Goal: Task Accomplishment & Management: Manage account settings

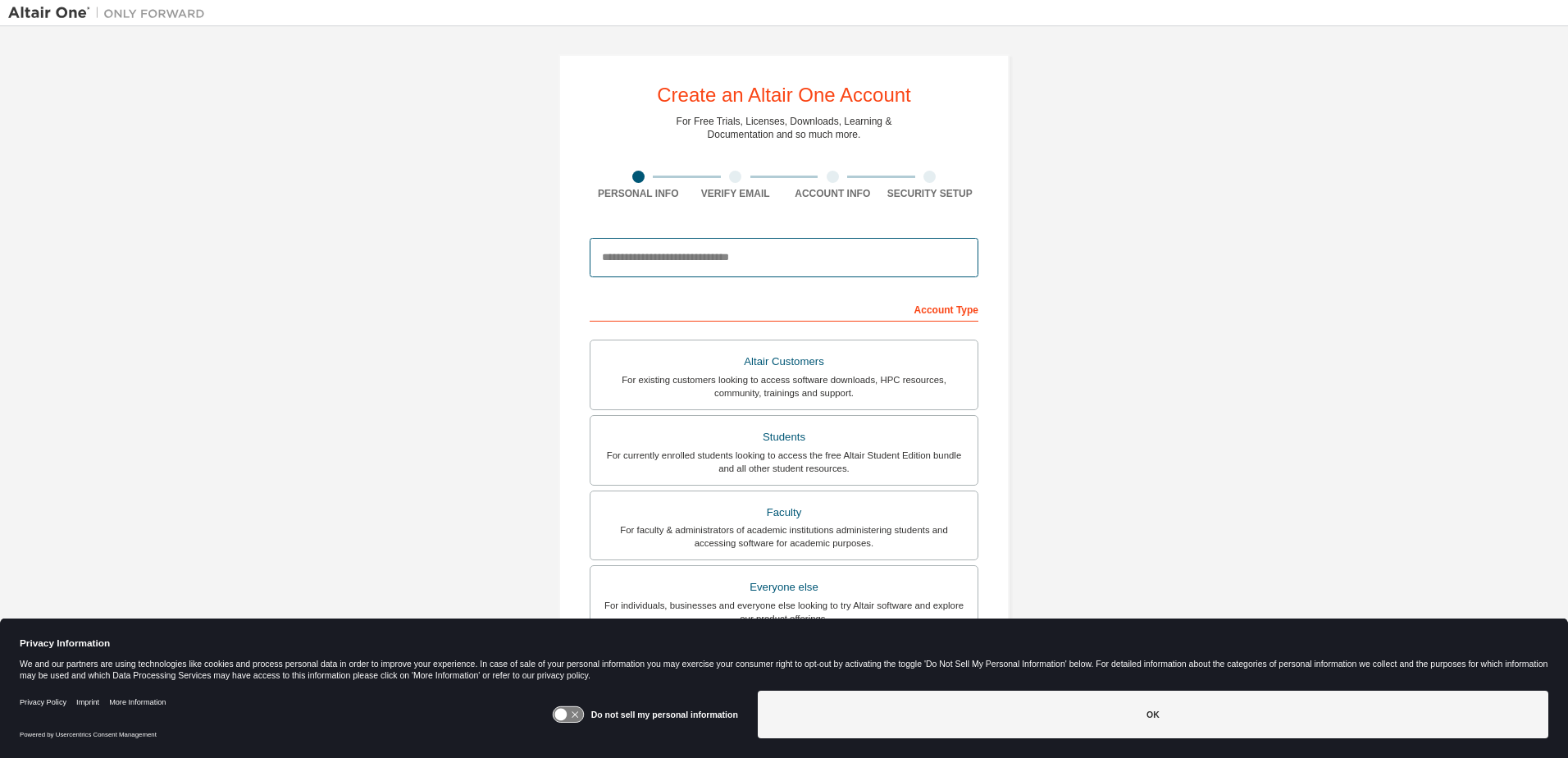
click at [685, 255] on input "email" at bounding box center [783, 257] width 388 height 39
type input "**********"
click at [868, 456] on div "For currently enrolled students looking to access the free Altair Student Editi…" at bounding box center [784, 462] width 367 height 26
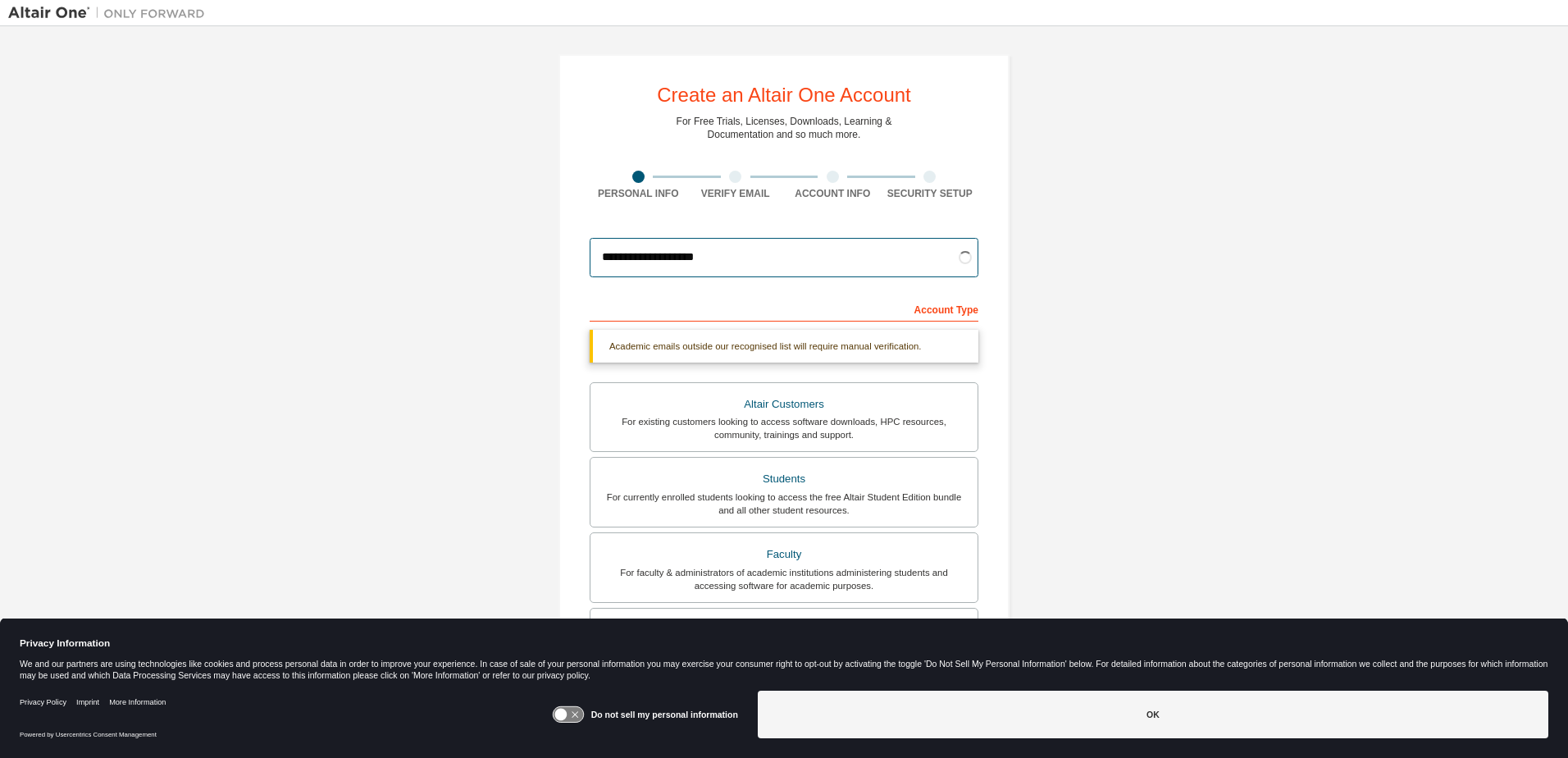
click at [838, 250] on input "**********" at bounding box center [783, 257] width 388 height 39
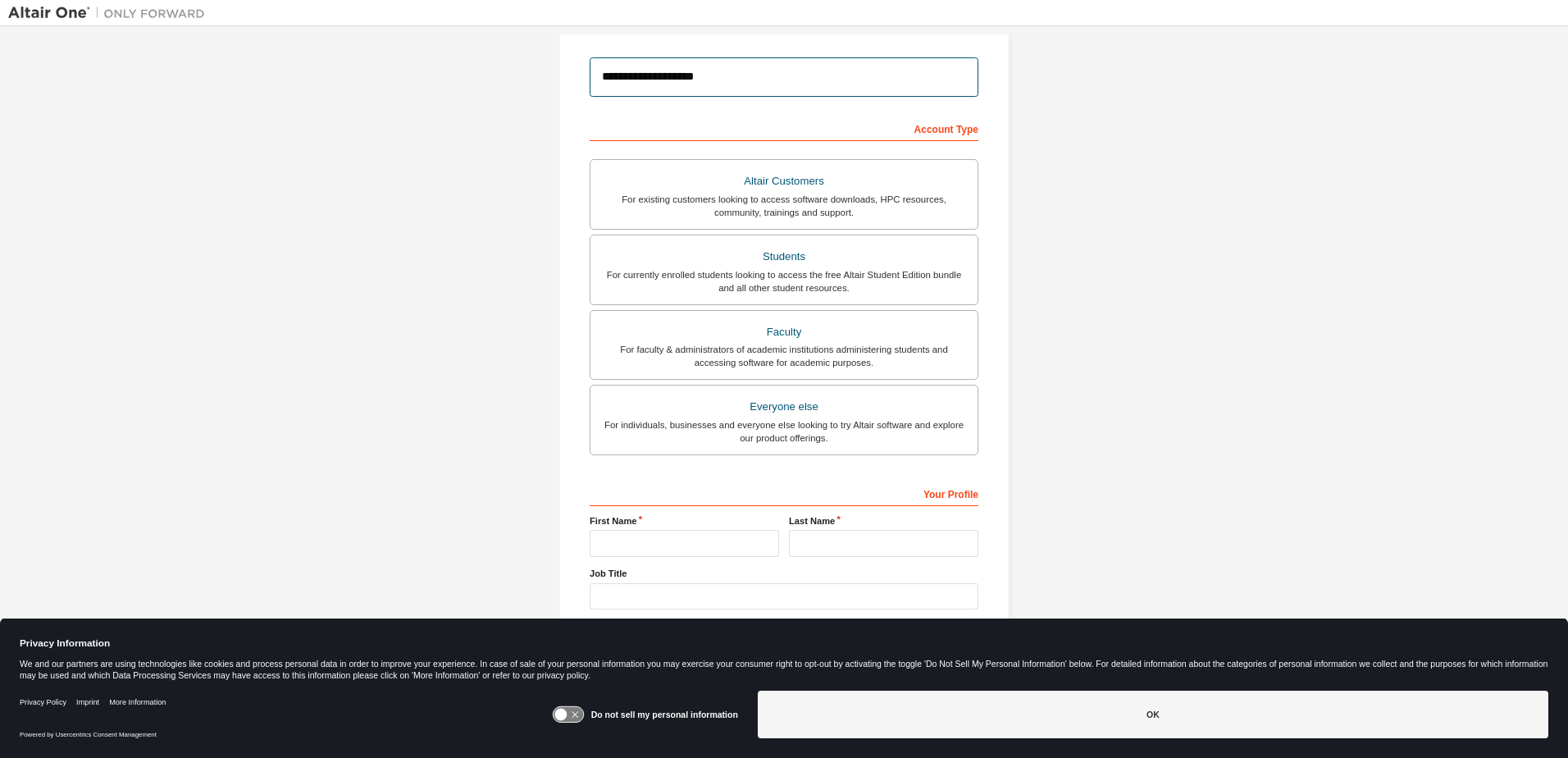
scroll to position [201, 0]
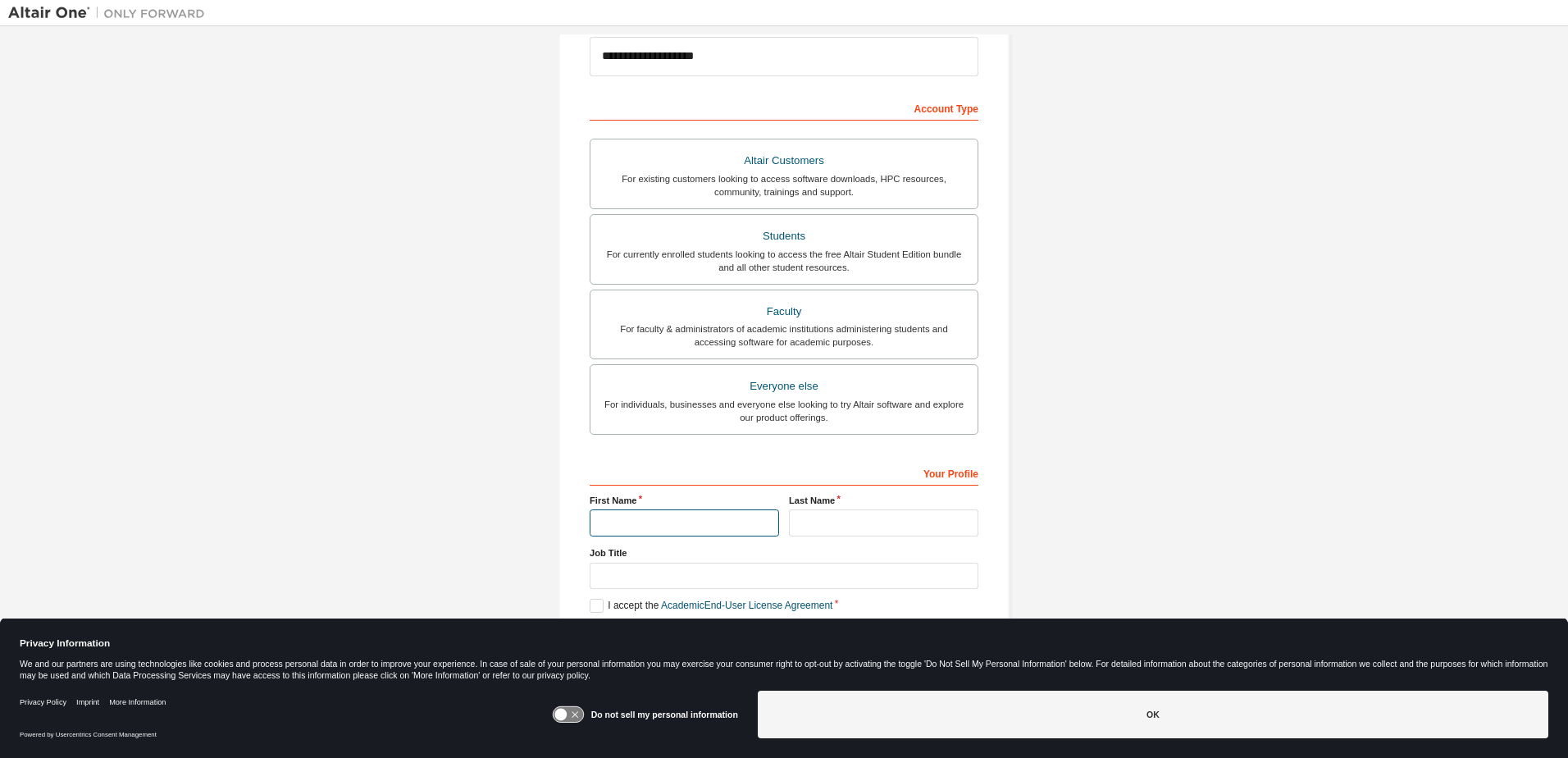
click at [741, 535] on input "text" at bounding box center [683, 522] width 189 height 27
type input "*******"
drag, startPoint x: 787, startPoint y: 496, endPoint x: 790, endPoint y: 526, distance: 30.1
click at [789, 497] on label "Last Name" at bounding box center [883, 500] width 189 height 13
click at [803, 545] on div "Your Profile First Name ******* Last Name Job Title Please provide State/Provin…" at bounding box center [783, 565] width 388 height 212
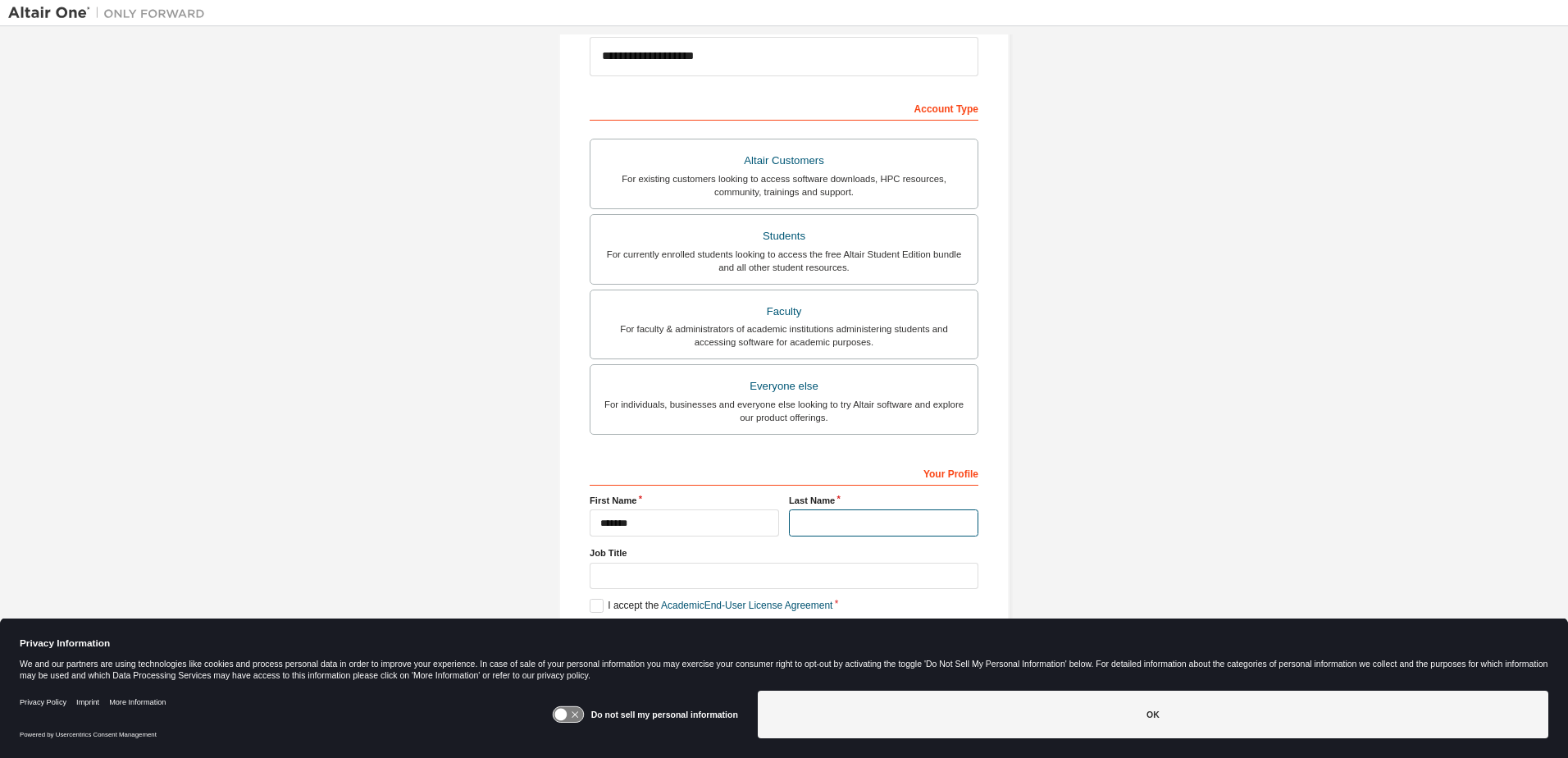
click at [820, 518] on input "text" at bounding box center [883, 522] width 189 height 27
type input "******"
click at [800, 572] on input "text" at bounding box center [783, 575] width 388 height 27
type input "*******"
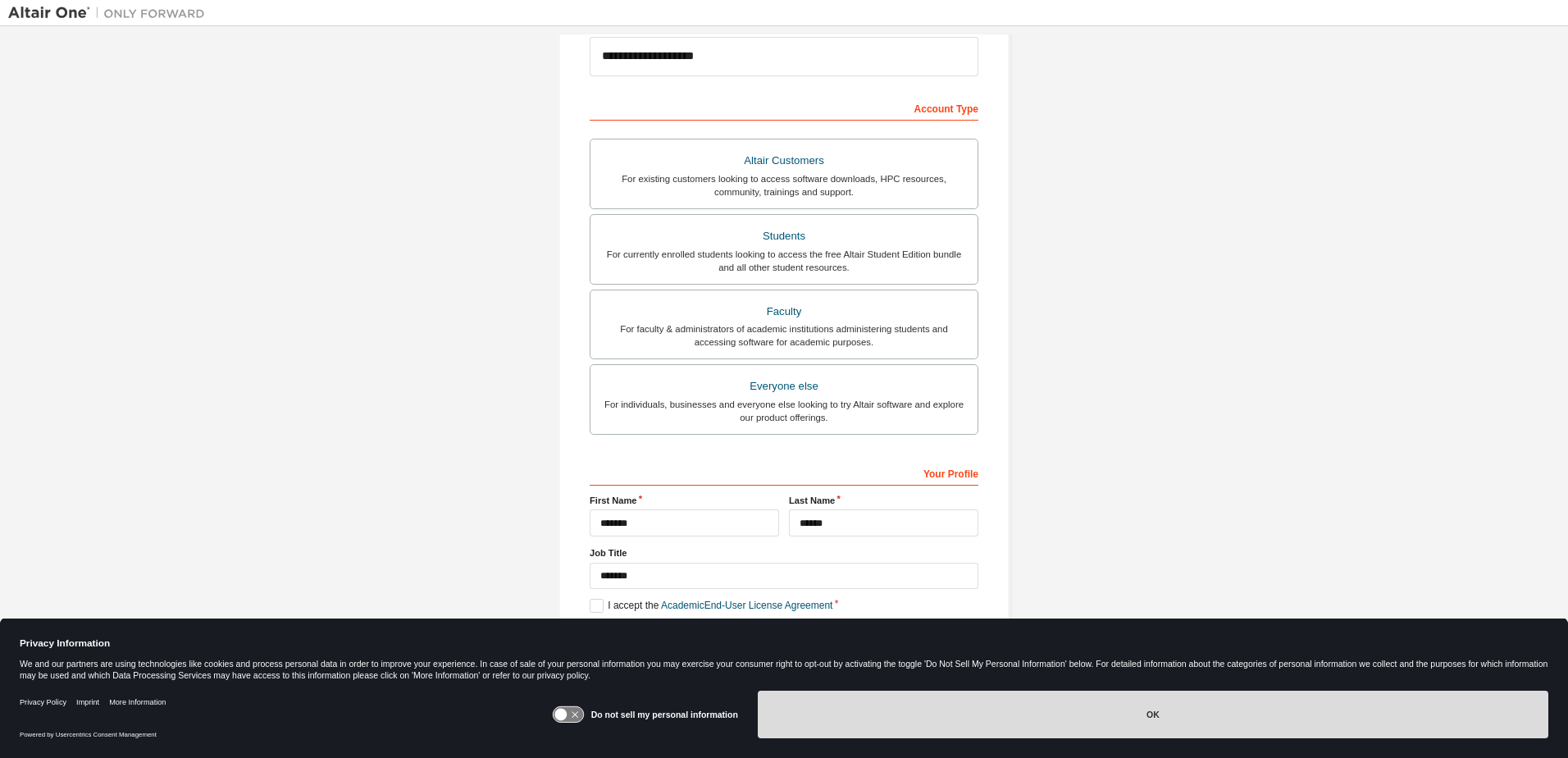
click at [972, 691] on button "OK" at bounding box center [1153, 713] width 791 height 47
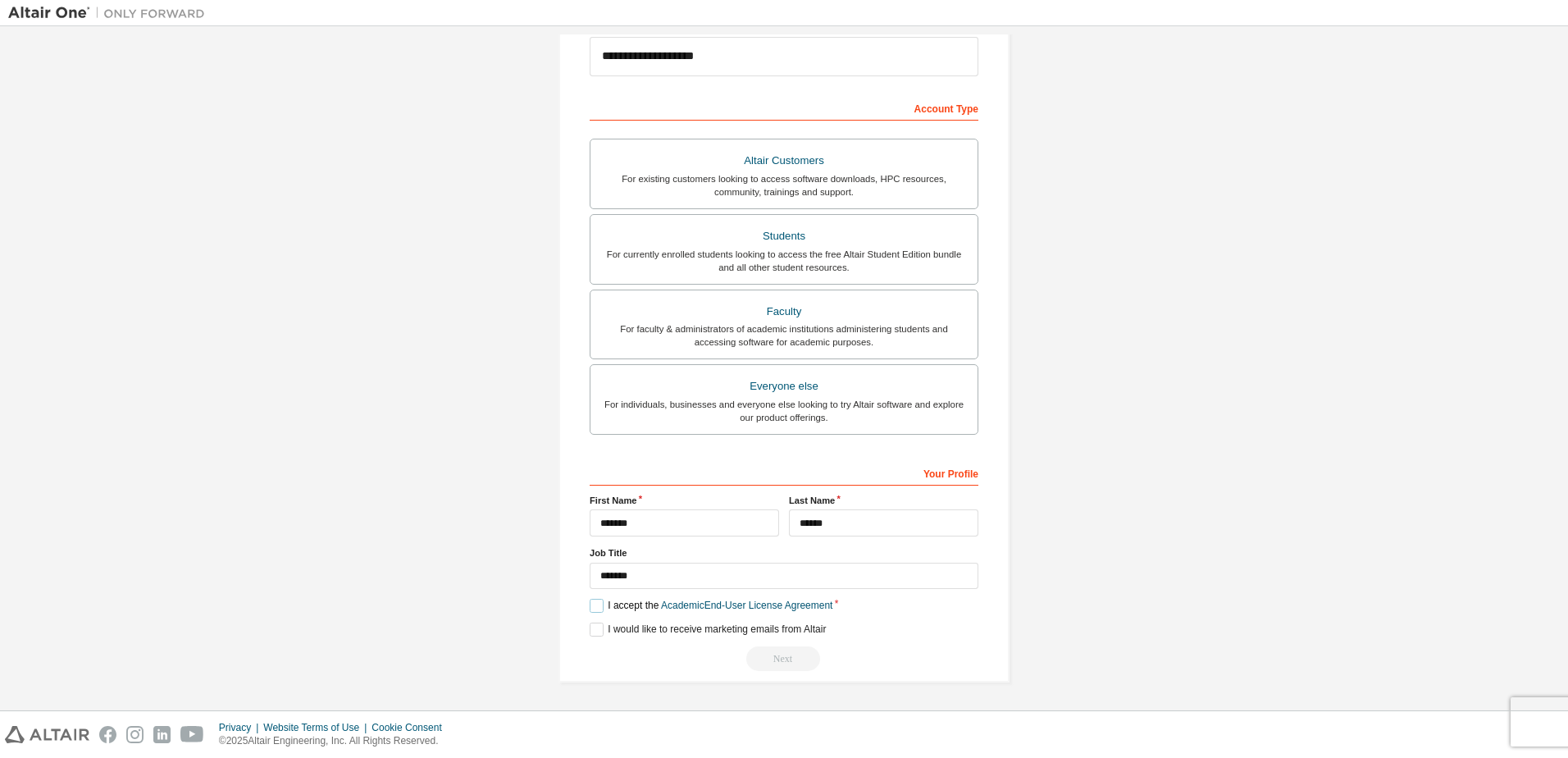
click at [600, 599] on label "I accept the Academic End-User License Agreement" at bounding box center [710, 605] width 243 height 14
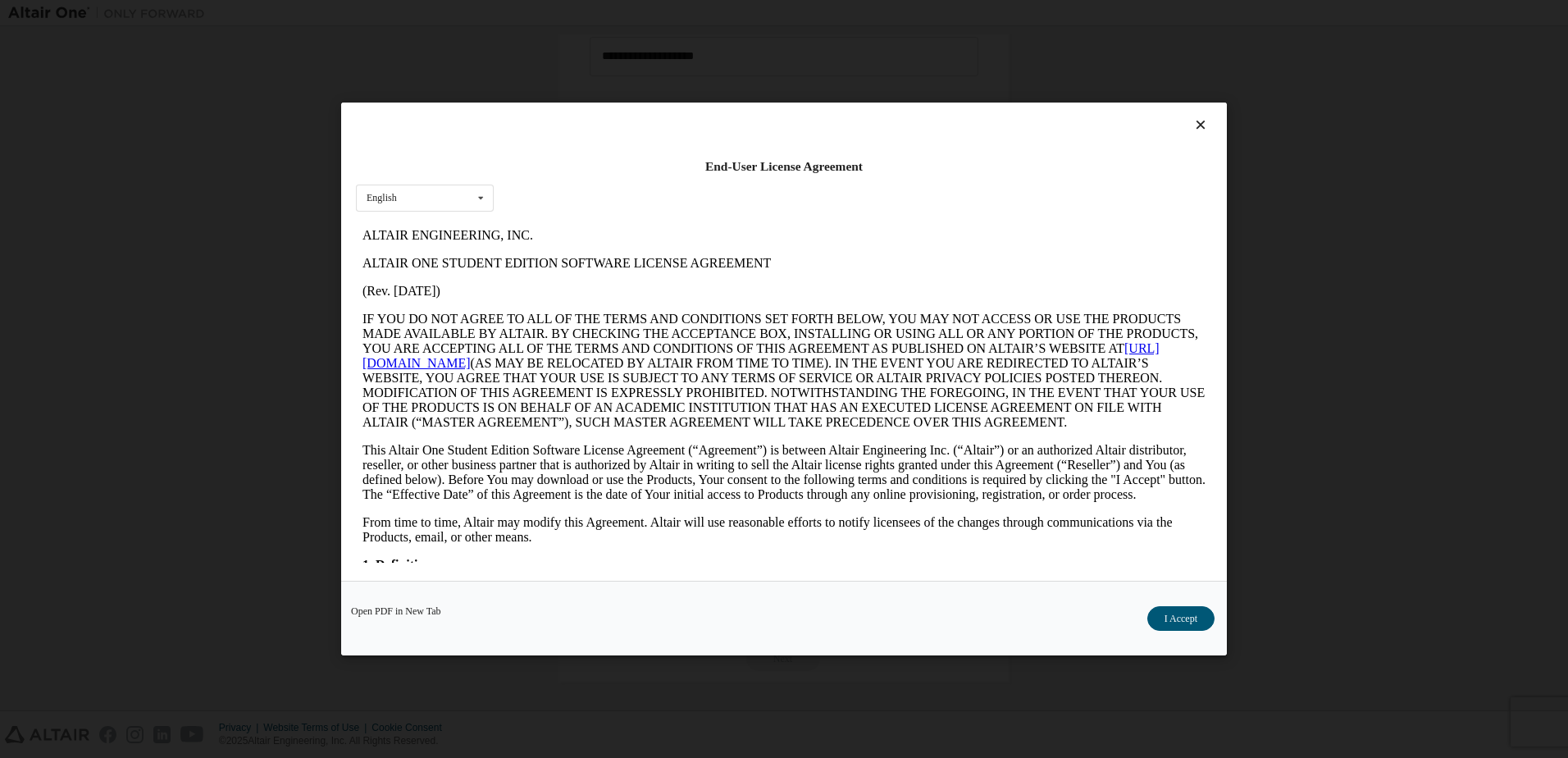
scroll to position [0, 0]
click at [1170, 611] on button "I Accept" at bounding box center [1181, 618] width 67 height 24
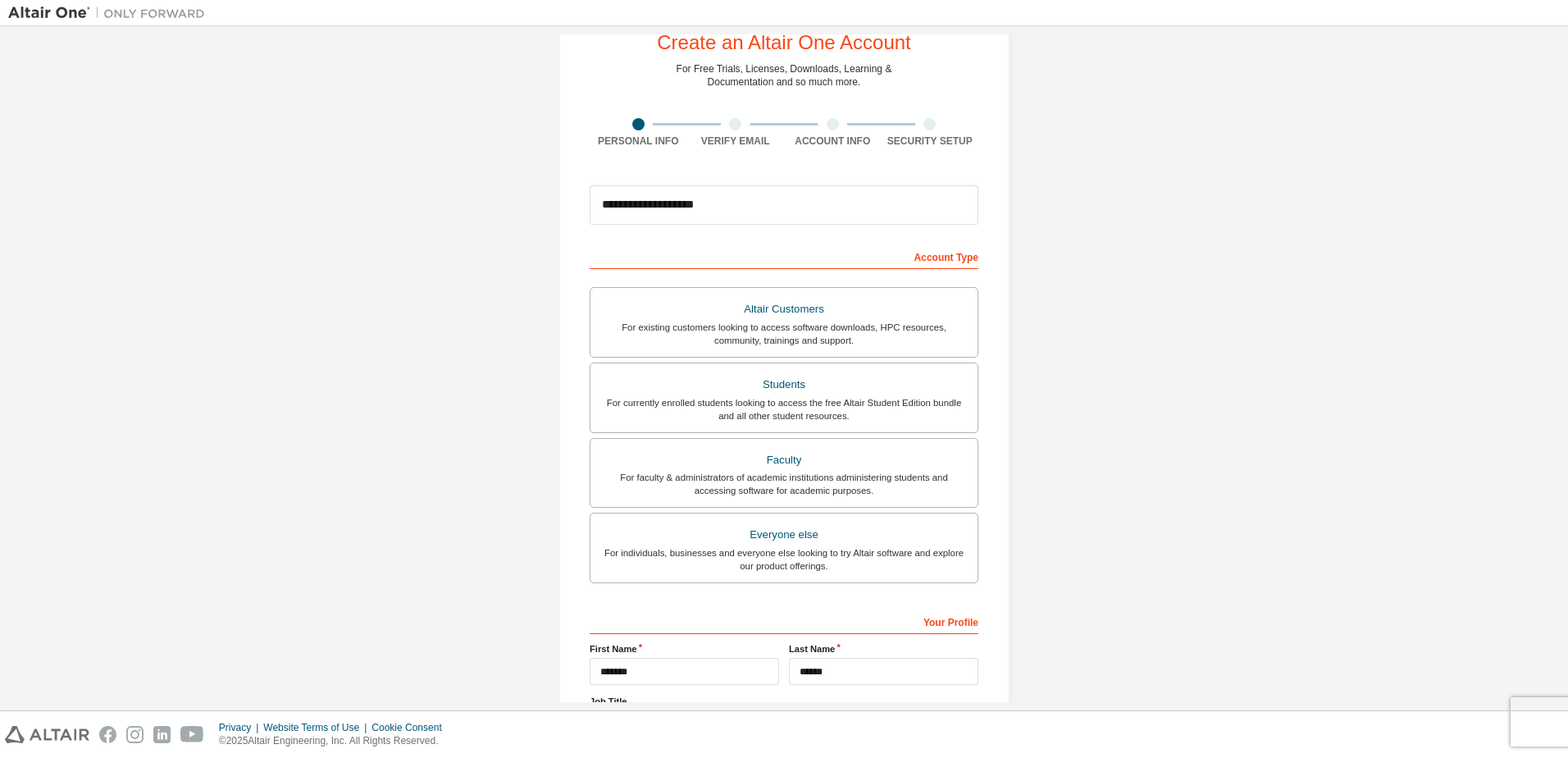
scroll to position [201, 0]
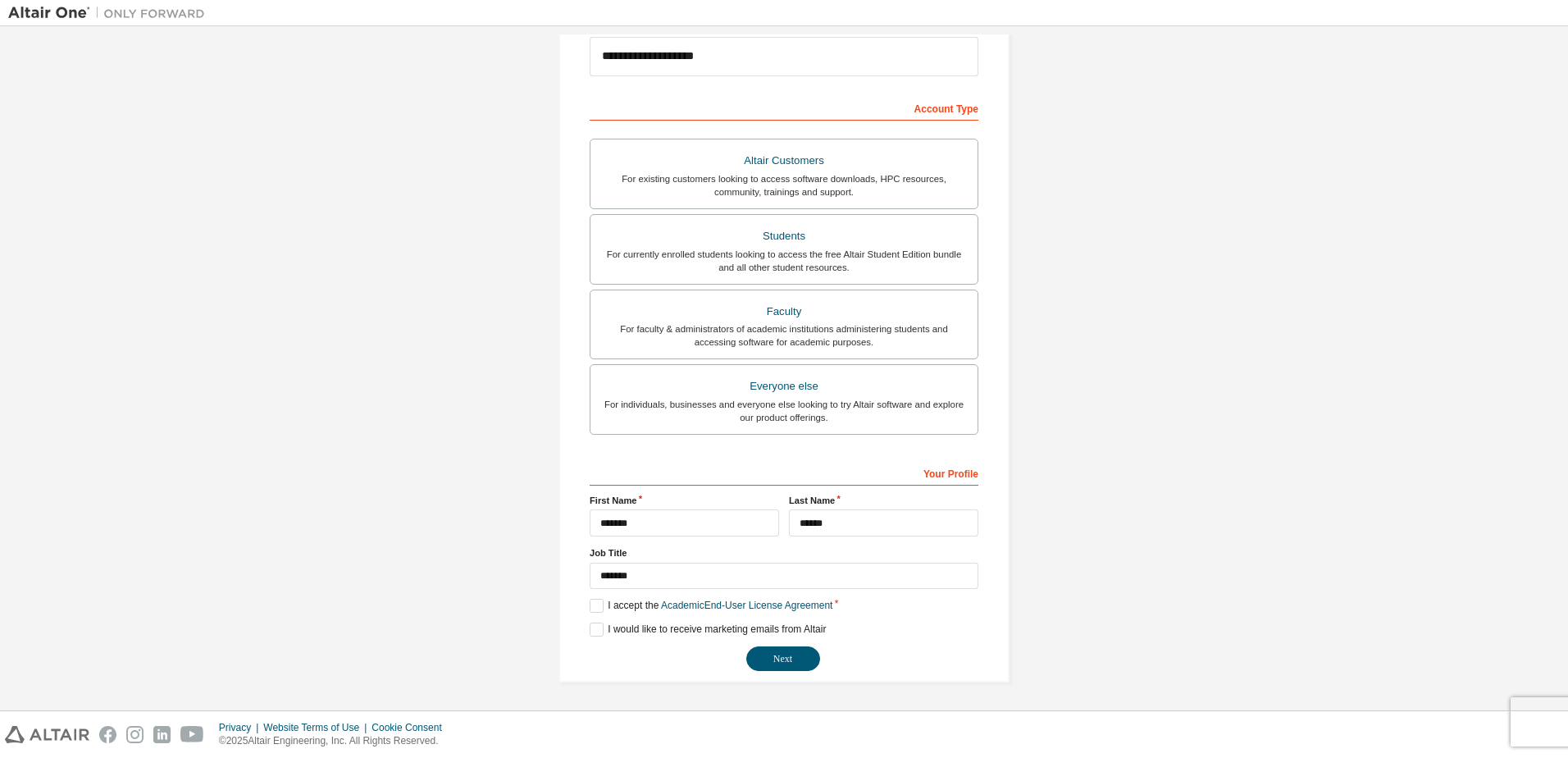
click at [784, 660] on button "Next" at bounding box center [782, 658] width 74 height 24
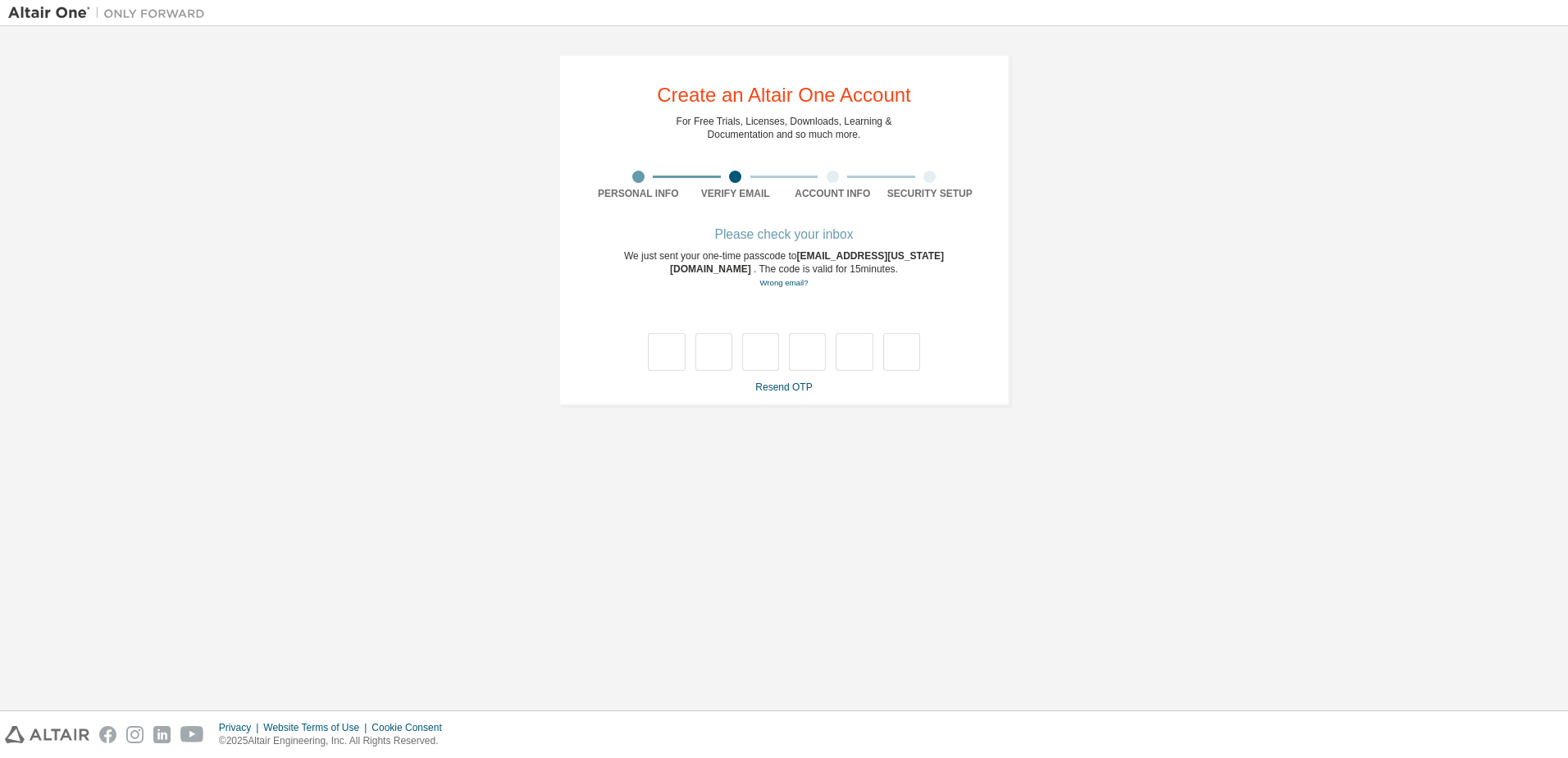
scroll to position [0, 0]
type input "*"
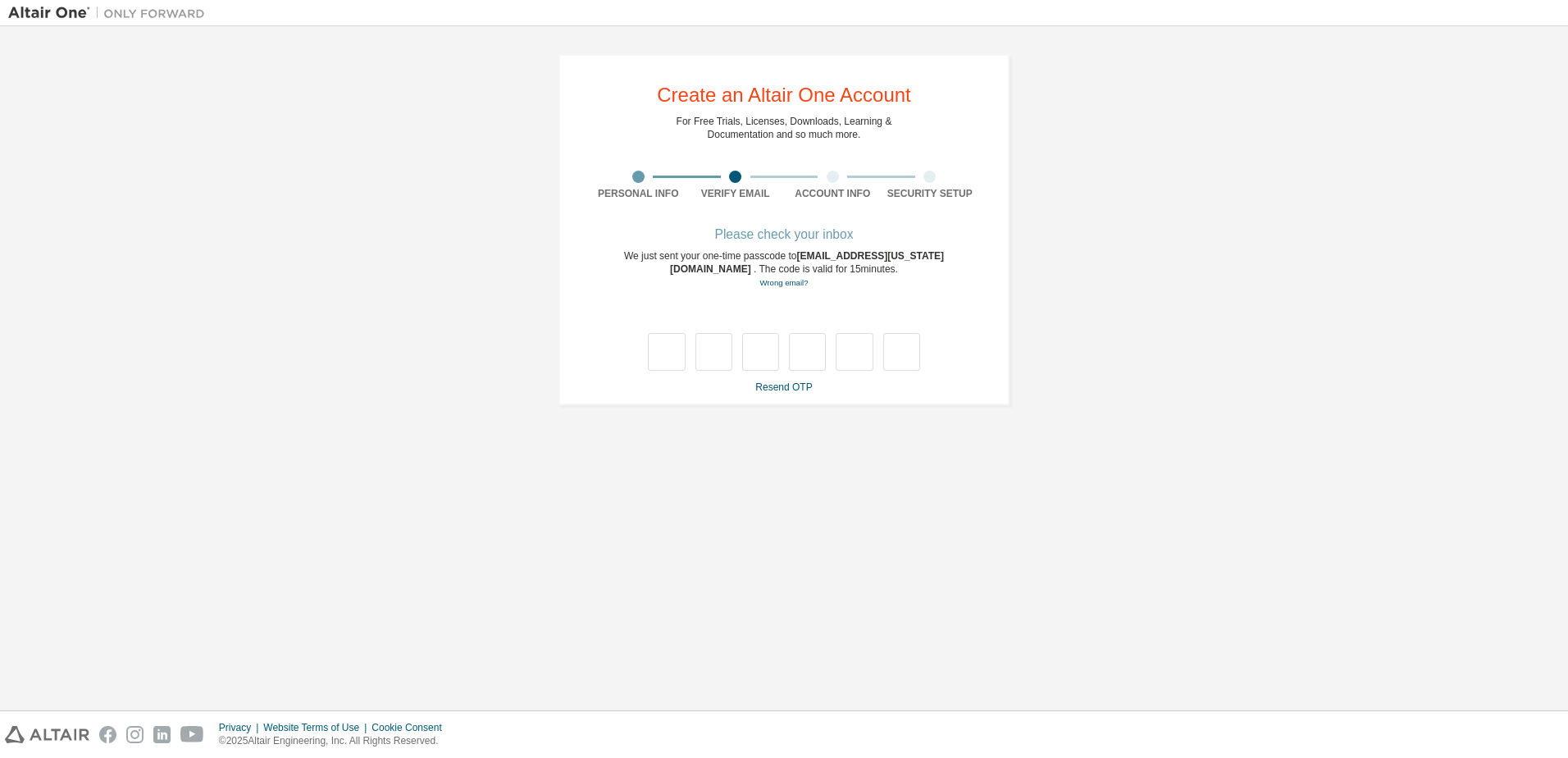
type input "*"
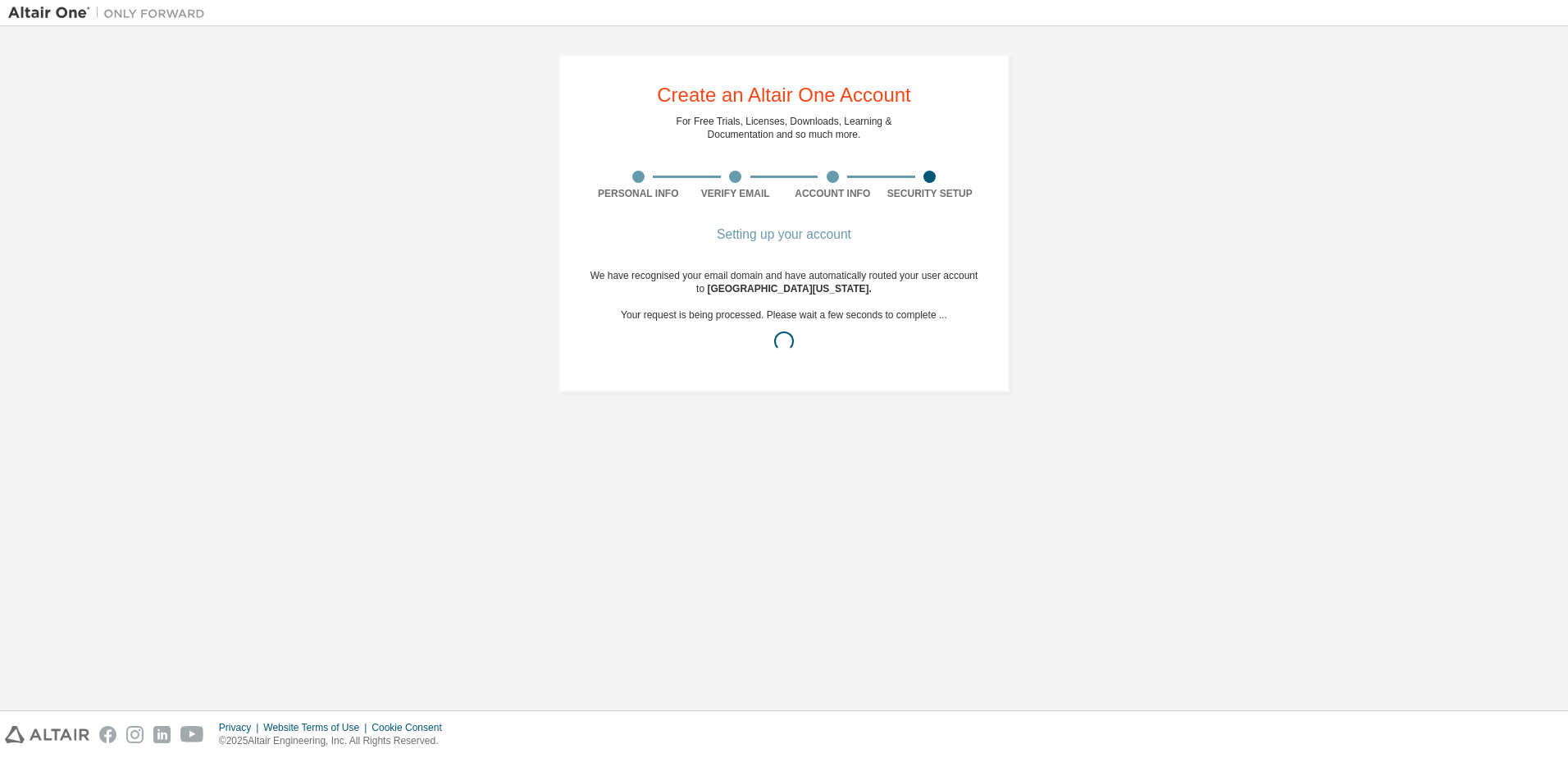
click at [765, 310] on div "We have recognised your email domain and have automatically routed your user ac…" at bounding box center [783, 315] width 388 height 92
drag, startPoint x: 765, startPoint y: 310, endPoint x: 882, endPoint y: 318, distance: 117.3
click at [882, 319] on div "We have recognised your email domain and have automatically routed your user ac…" at bounding box center [783, 315] width 388 height 92
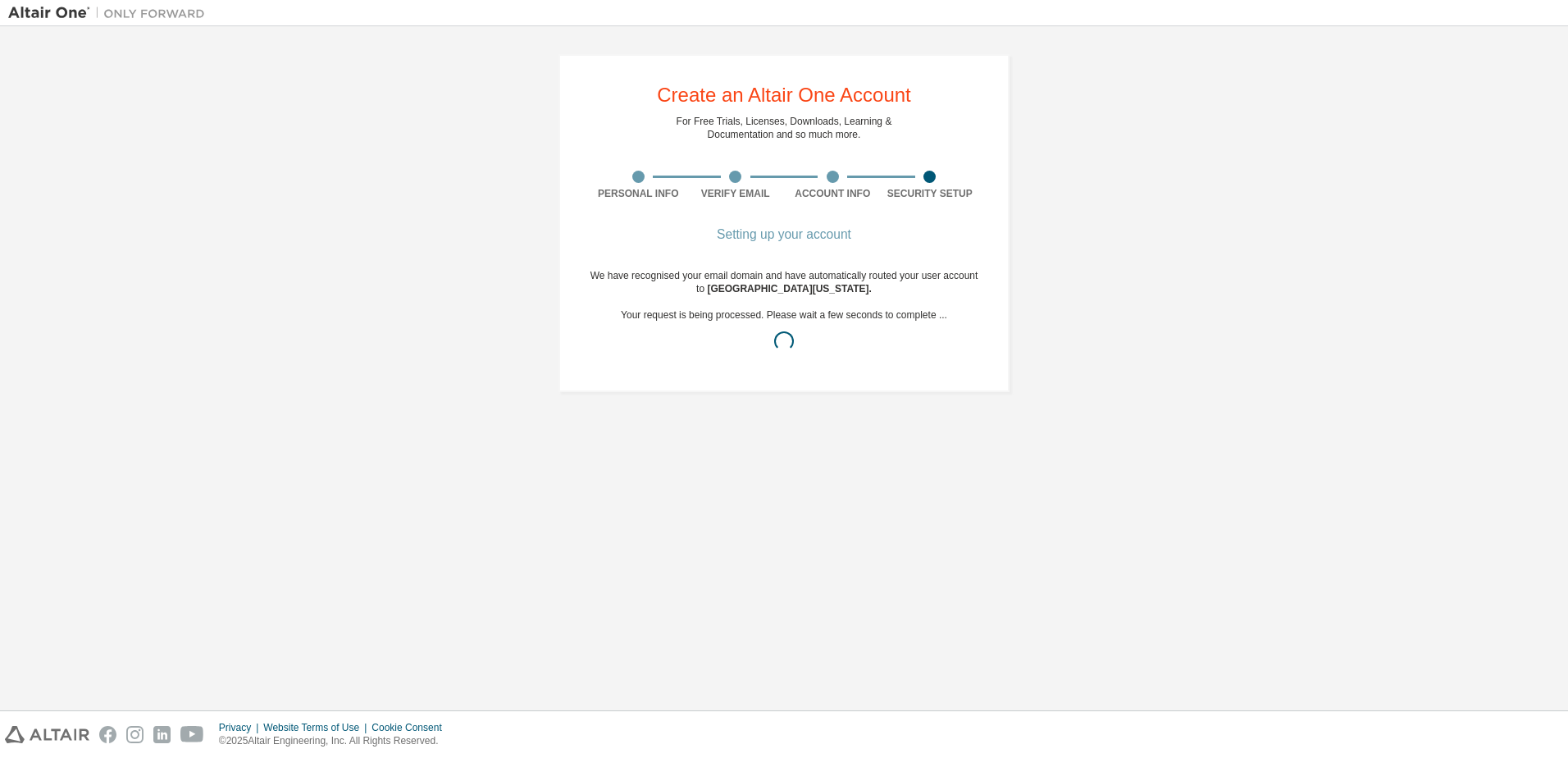
click at [834, 257] on div "Setting up your account We have recognised your email domain and have automatic…" at bounding box center [783, 305] width 388 height 151
click at [834, 271] on div "We have recognised your email domain and have automatically routed your user ac…" at bounding box center [783, 315] width 388 height 92
click at [841, 298] on div "We have recognised your email domain and have automatically routed your user ac…" at bounding box center [783, 315] width 388 height 92
click at [838, 284] on span "University of Virginia ." at bounding box center [789, 289] width 164 height 11
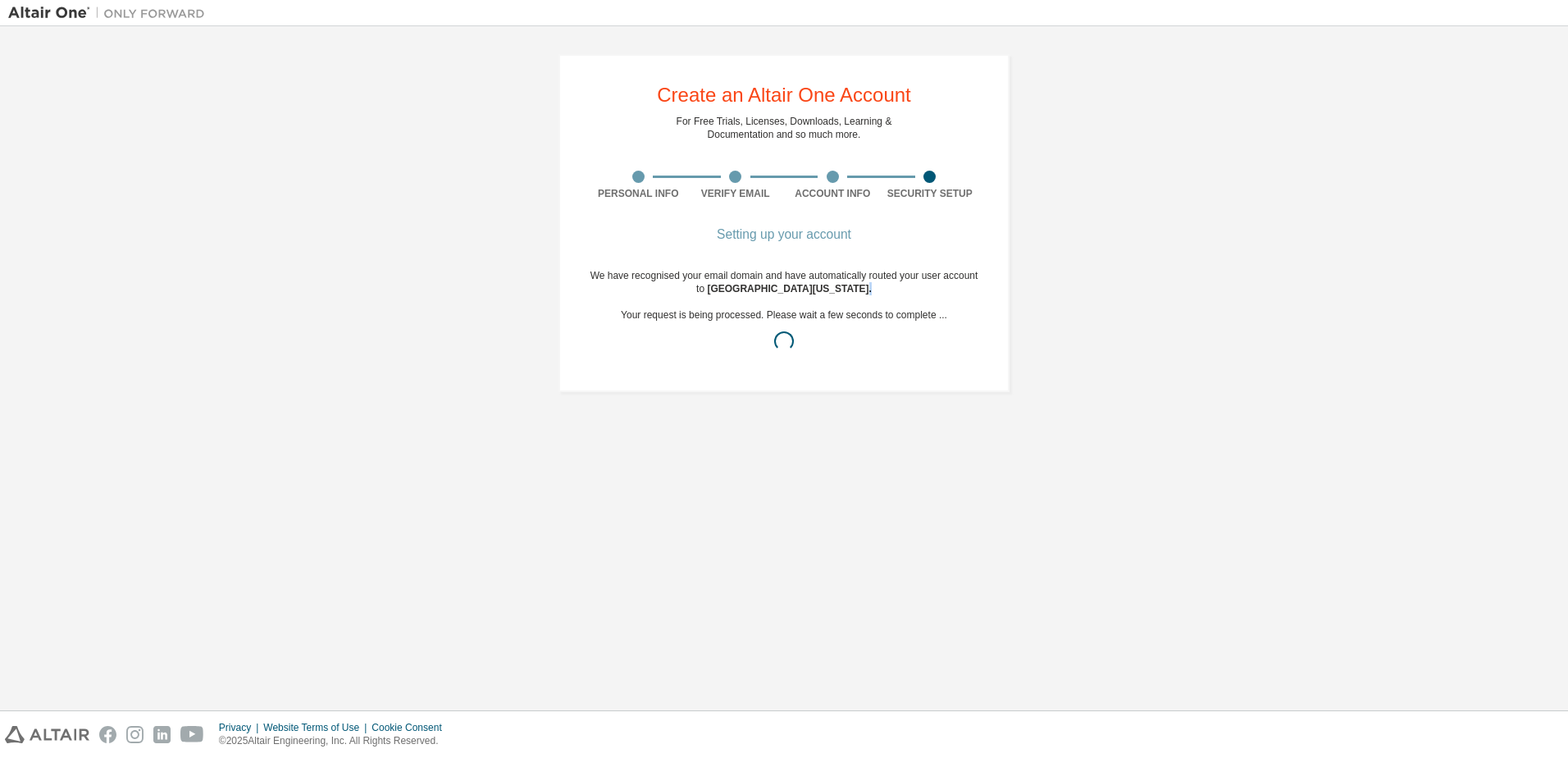
click at [838, 284] on span "University of Virginia ." at bounding box center [789, 289] width 164 height 11
drag, startPoint x: 838, startPoint y: 284, endPoint x: 790, endPoint y: 308, distance: 53.7
click at [801, 290] on span "University of Virginia ." at bounding box center [789, 289] width 164 height 11
click at [782, 330] on div "We have recognised your email domain and have automatically routed your user ac…" at bounding box center [783, 315] width 388 height 92
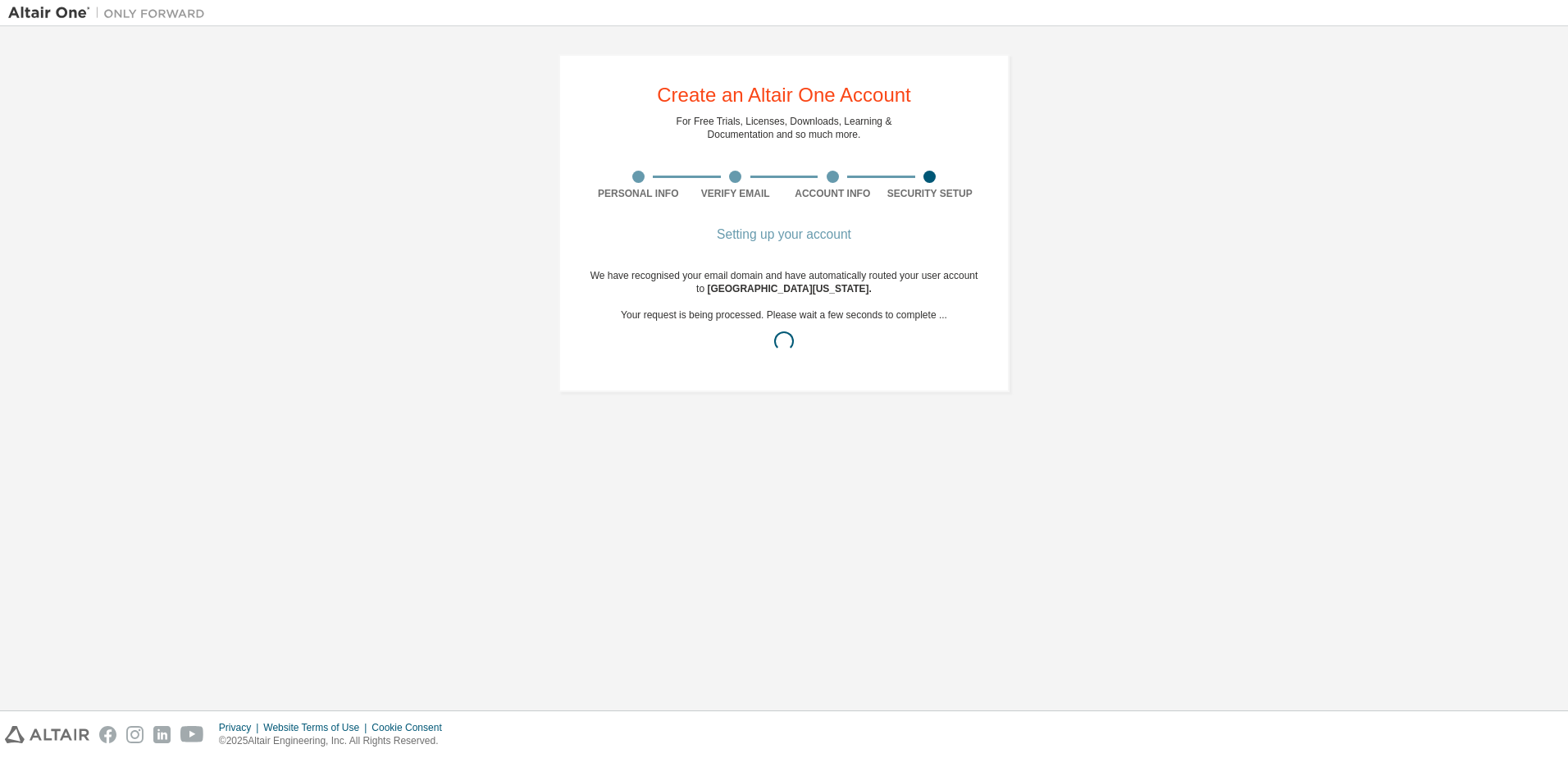
click at [782, 312] on div "We have recognised your email domain and have automatically routed your user ac…" at bounding box center [783, 315] width 388 height 92
drag, startPoint x: 782, startPoint y: 312, endPoint x: 766, endPoint y: 294, distance: 24.1
click at [766, 294] on span "University of Virginia ." at bounding box center [789, 289] width 164 height 11
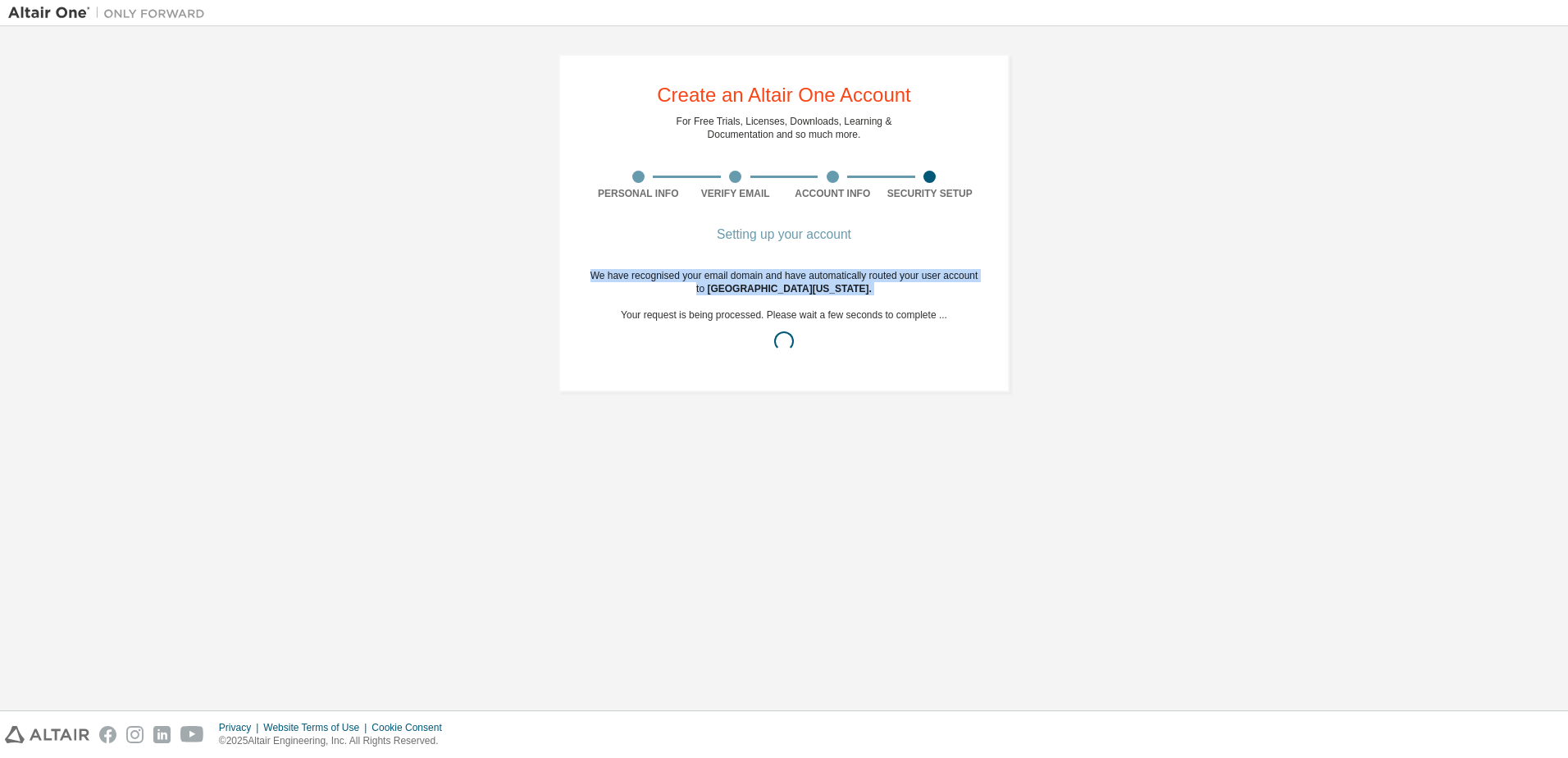
click at [766, 294] on span "University of Virginia ." at bounding box center [789, 289] width 164 height 11
drag, startPoint x: 766, startPoint y: 294, endPoint x: 795, endPoint y: 319, distance: 38.3
click at [795, 319] on div "We have recognised your email domain and have automatically routed your user ac…" at bounding box center [783, 315] width 388 height 92
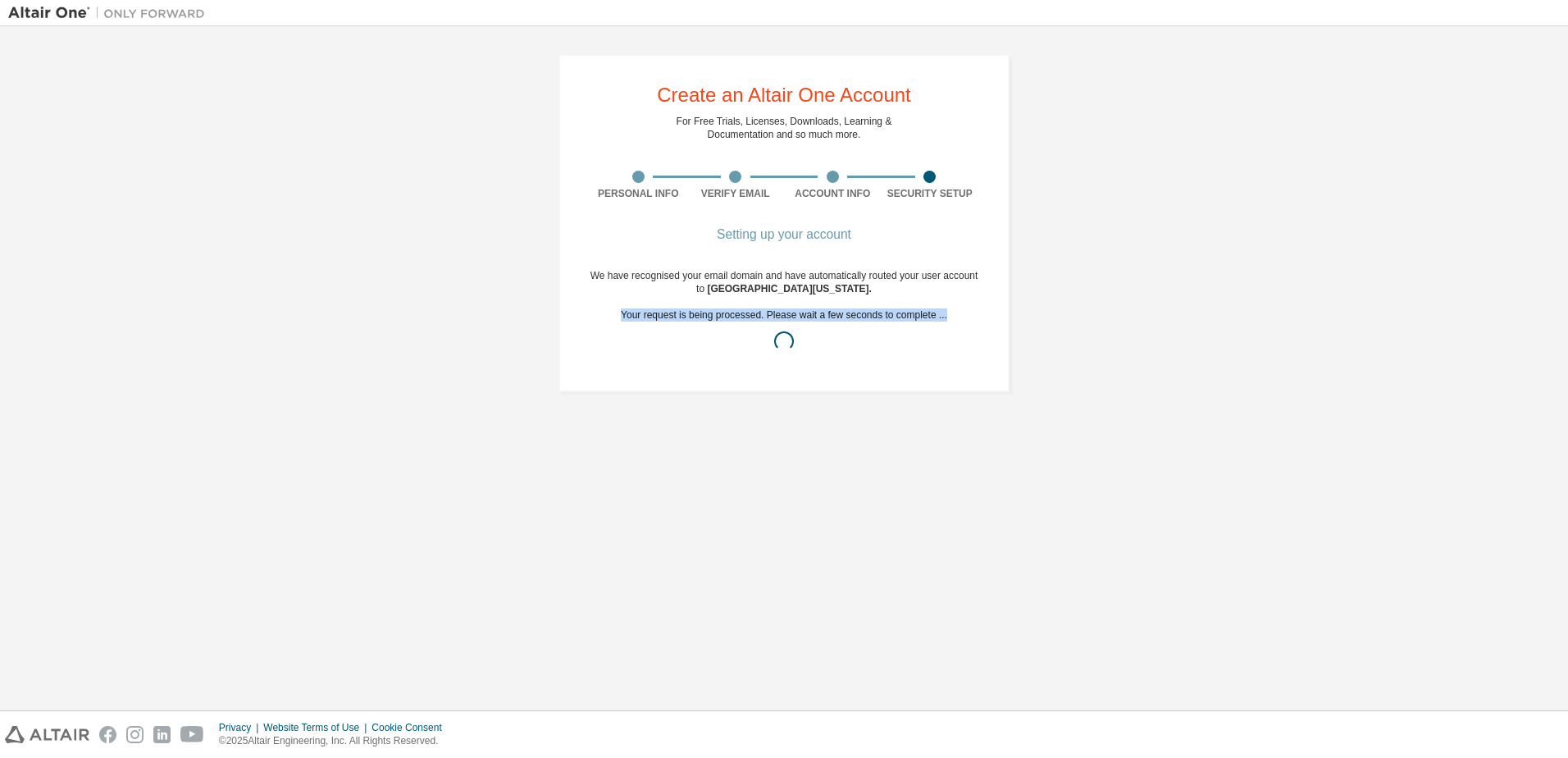
click at [795, 319] on div "We have recognised your email domain and have automatically routed your user ac…" at bounding box center [783, 315] width 388 height 92
drag, startPoint x: 795, startPoint y: 319, endPoint x: 762, endPoint y: 293, distance: 42.0
click at [762, 293] on span "University of Virginia ." at bounding box center [789, 289] width 164 height 11
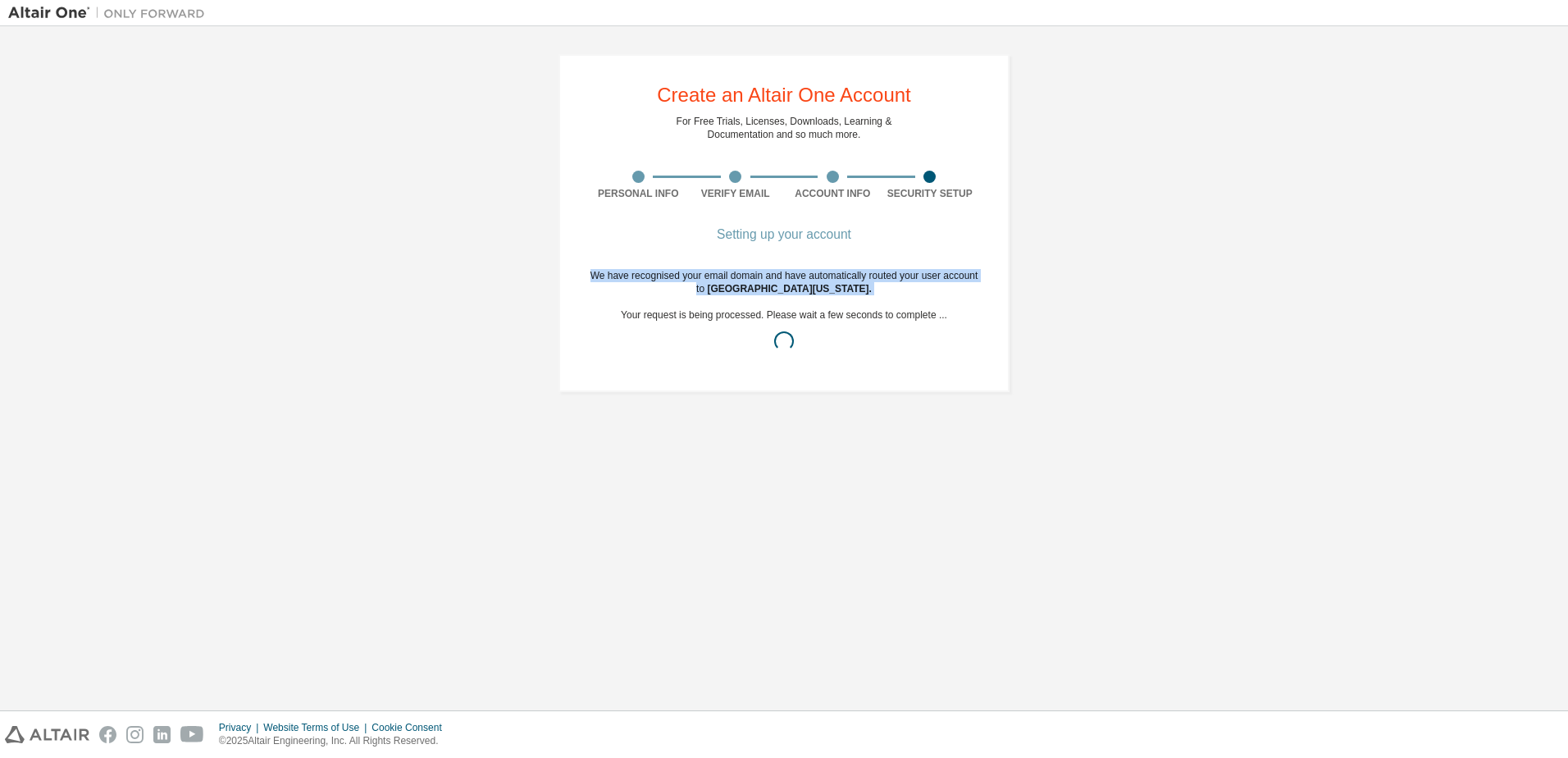
click at [762, 293] on span "University of Virginia ." at bounding box center [789, 289] width 164 height 11
drag, startPoint x: 762, startPoint y: 293, endPoint x: 772, endPoint y: 323, distance: 31.6
click at [772, 323] on div "We have recognised your email domain and have automatically routed your user ac…" at bounding box center [783, 315] width 388 height 92
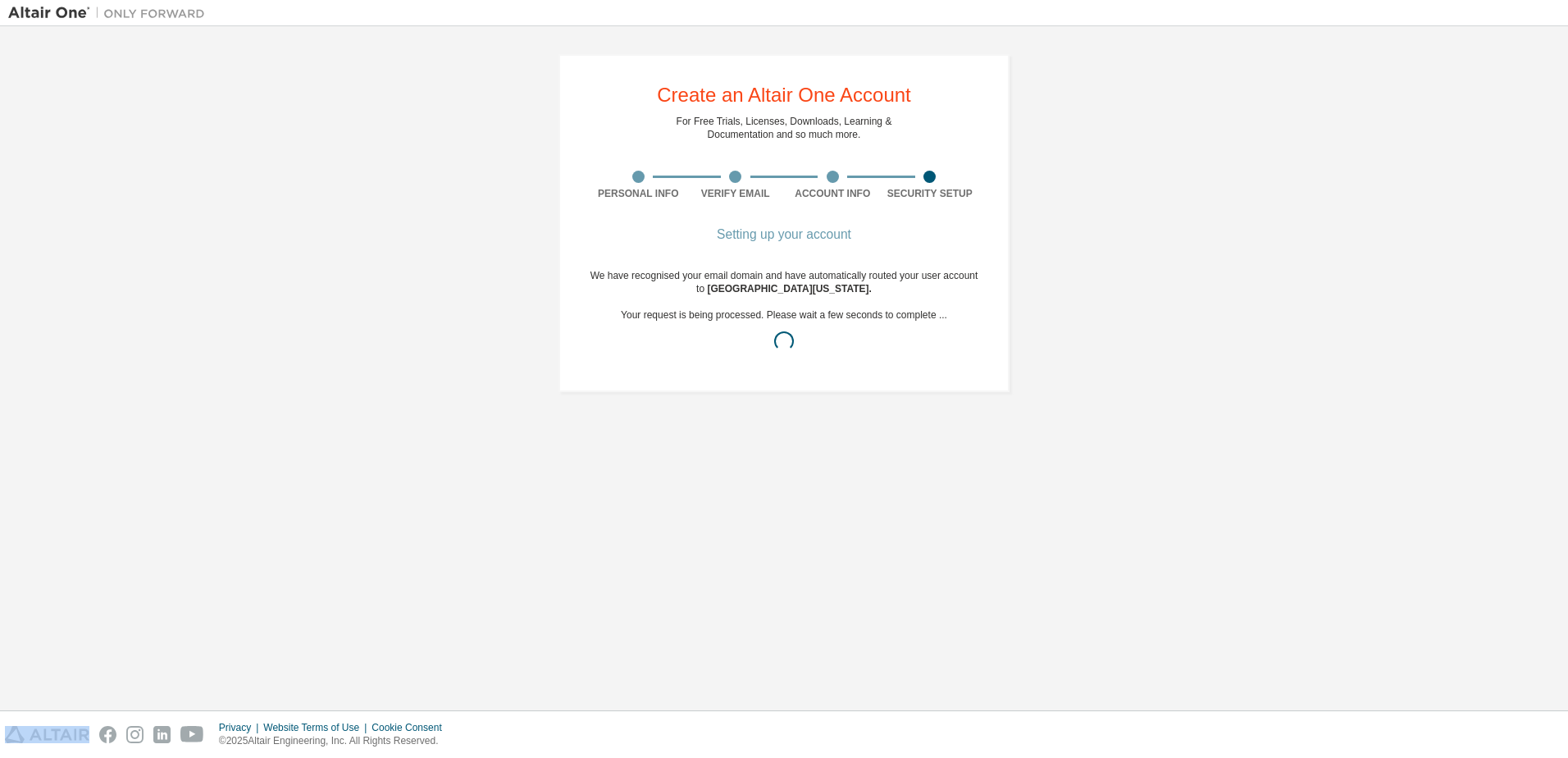
click at [772, 322] on div "We have recognised your email domain and have automatically routed your user ac…" at bounding box center [783, 315] width 388 height 92
click at [861, 338] on div at bounding box center [783, 341] width 388 height 20
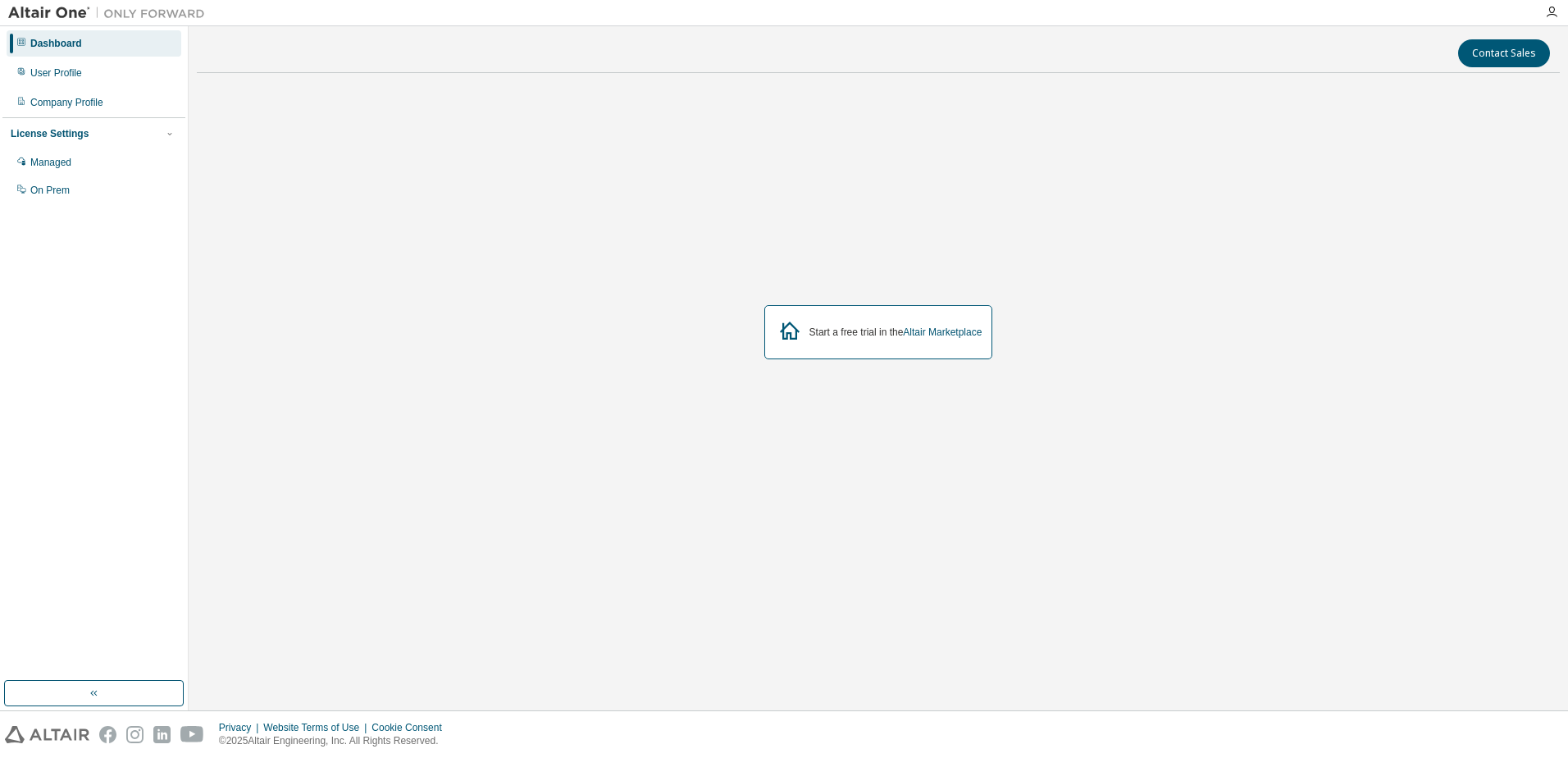
click at [77, 66] on div "User Profile" at bounding box center [56, 73] width 51 height 13
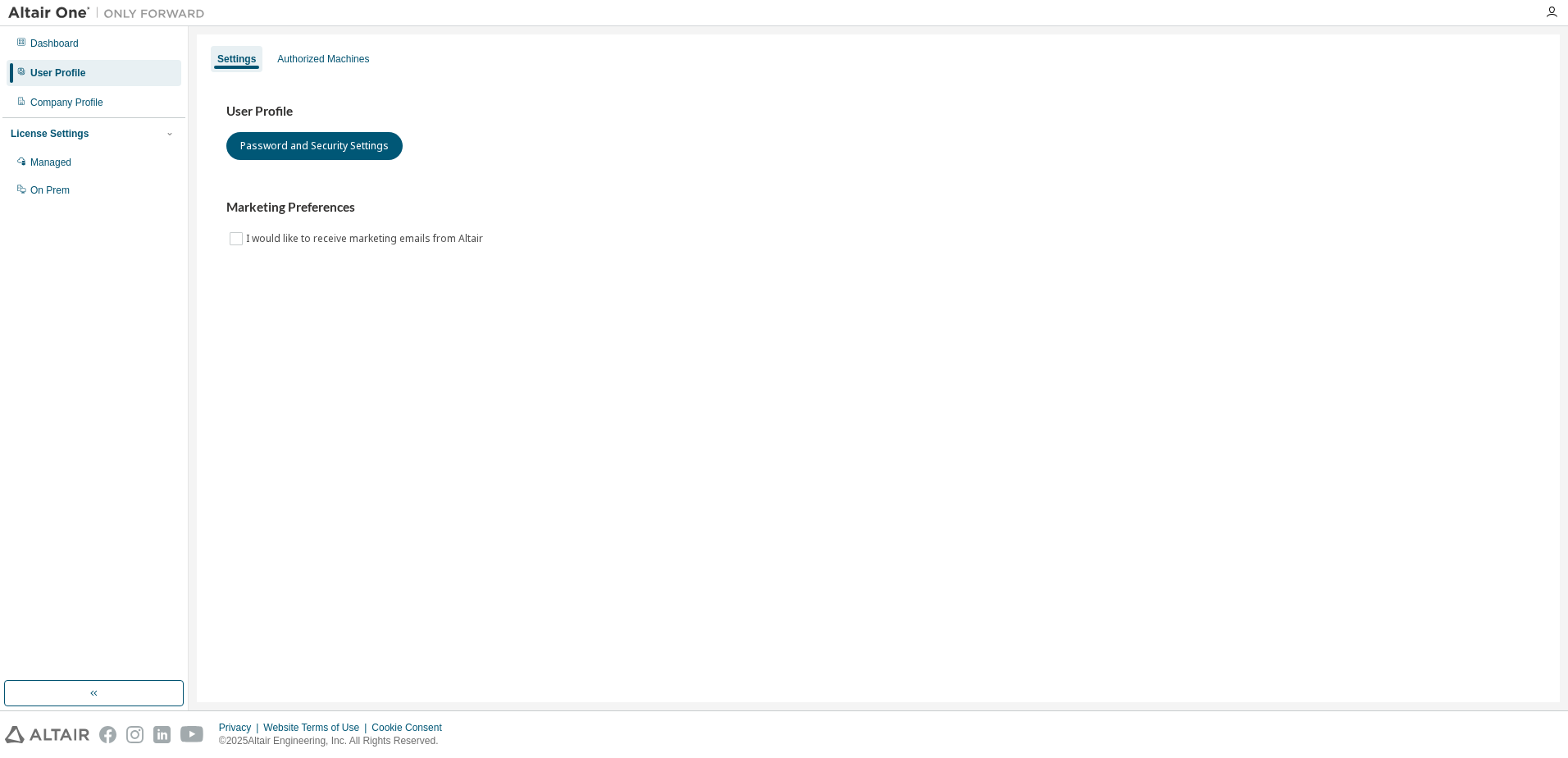
click at [77, 92] on div "Company Profile" at bounding box center [94, 102] width 175 height 26
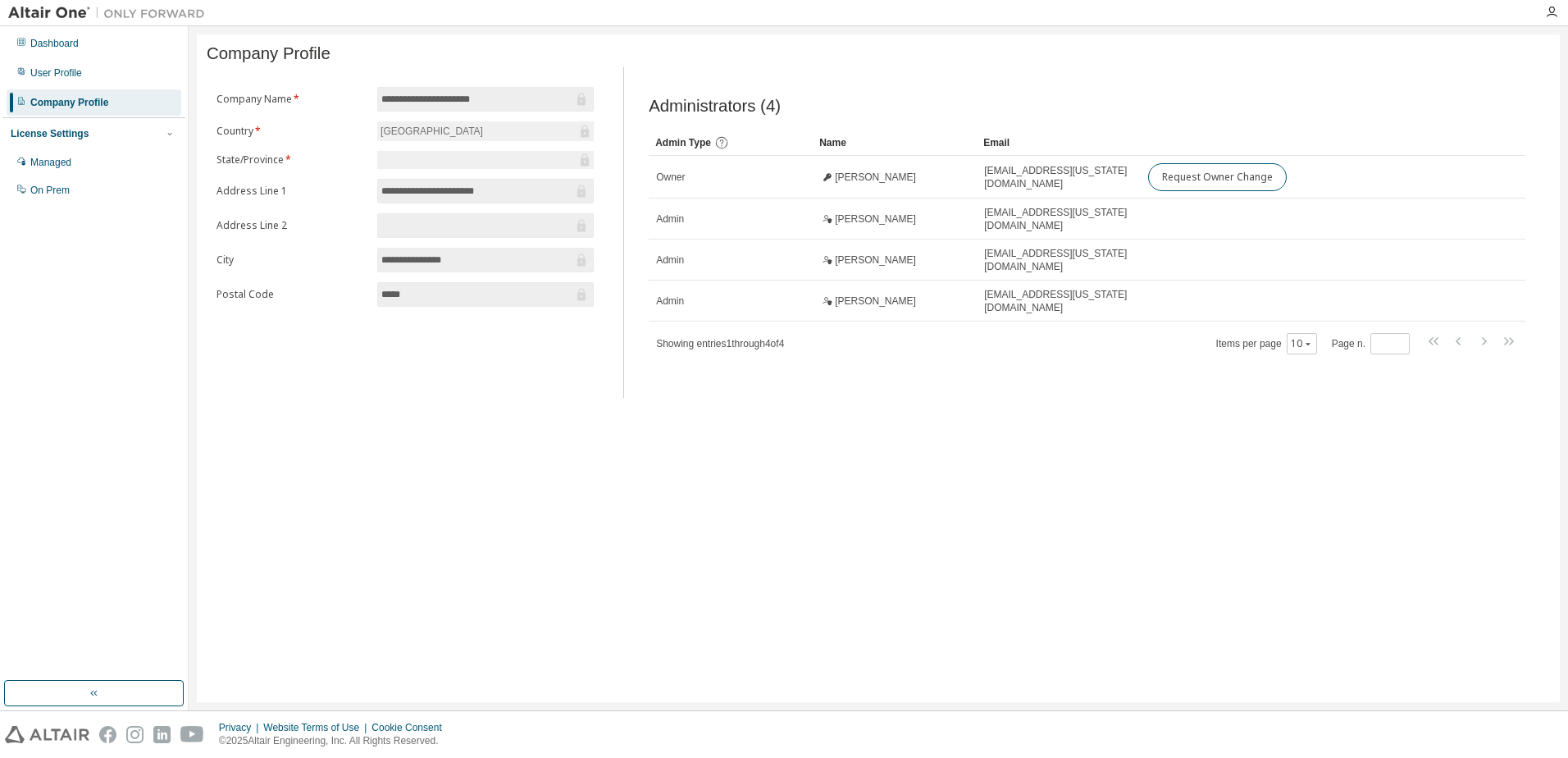
click at [79, 170] on div "Managed" at bounding box center [94, 162] width 175 height 26
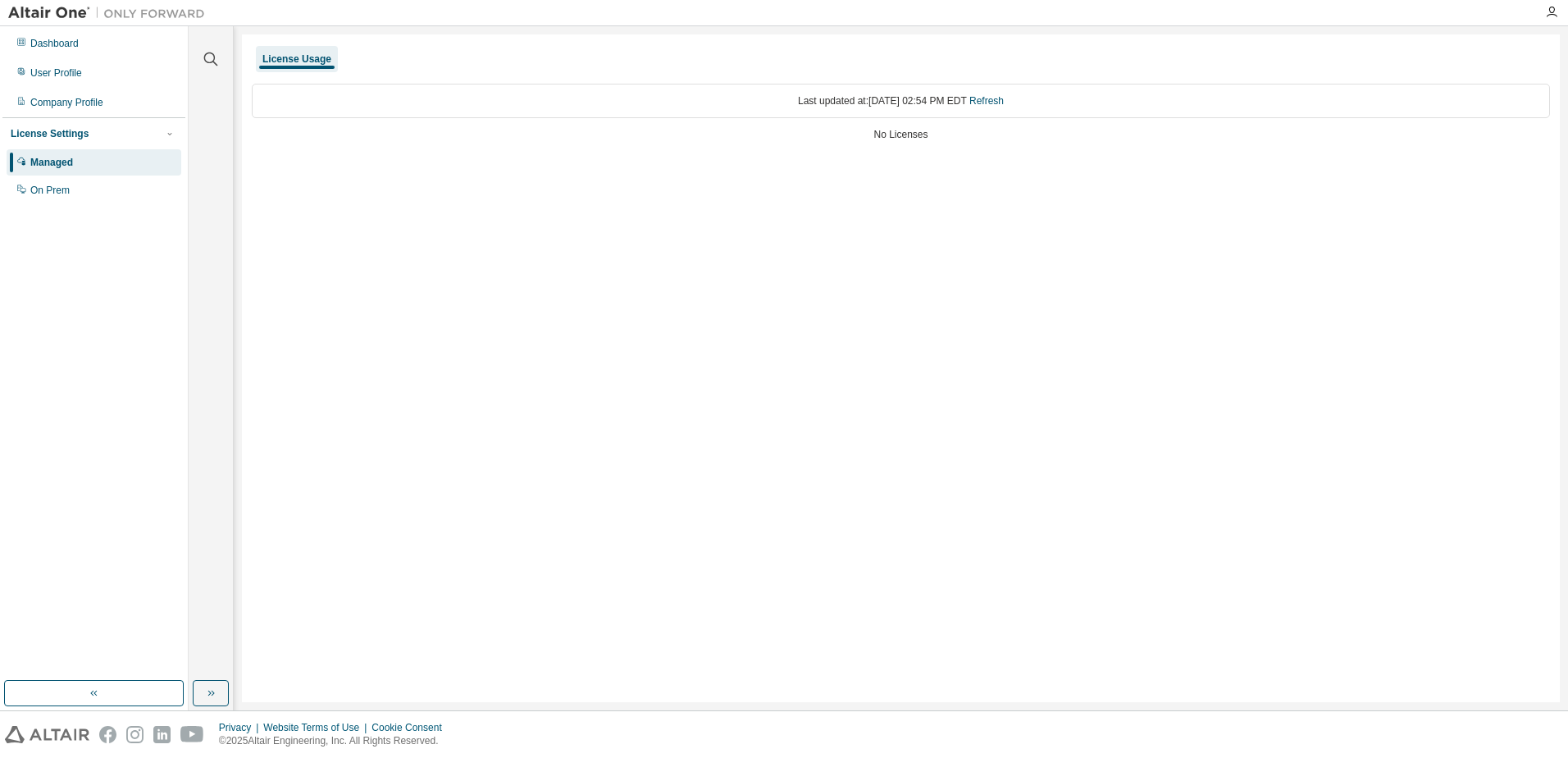
click at [86, 96] on div "Company Profile" at bounding box center [67, 102] width 73 height 13
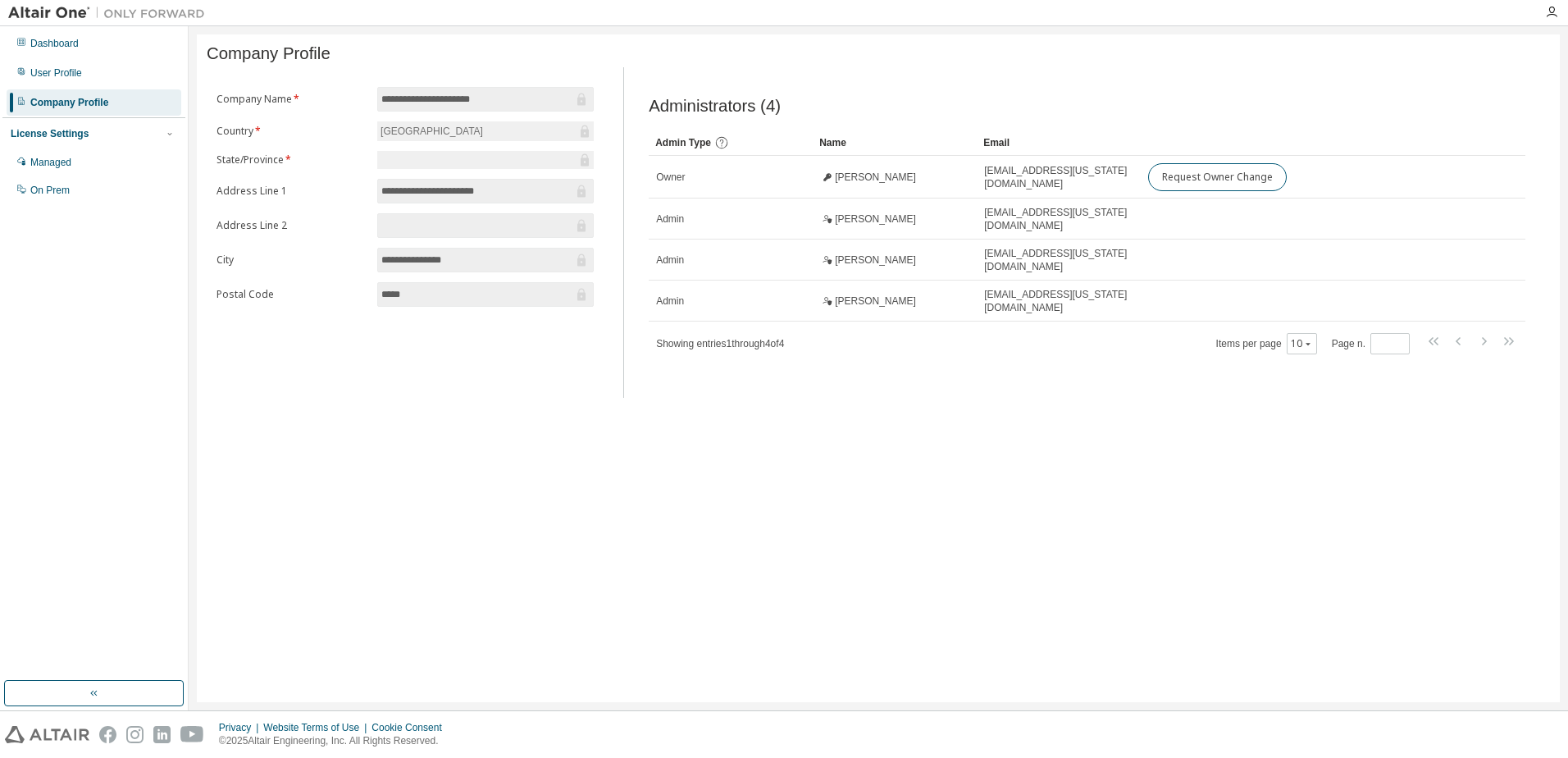
click at [86, 135] on div "License Settings" at bounding box center [93, 134] width 167 height 15
click at [85, 135] on div "License Settings" at bounding box center [93, 134] width 167 height 15
click at [85, 163] on div "Managed" at bounding box center [94, 162] width 175 height 26
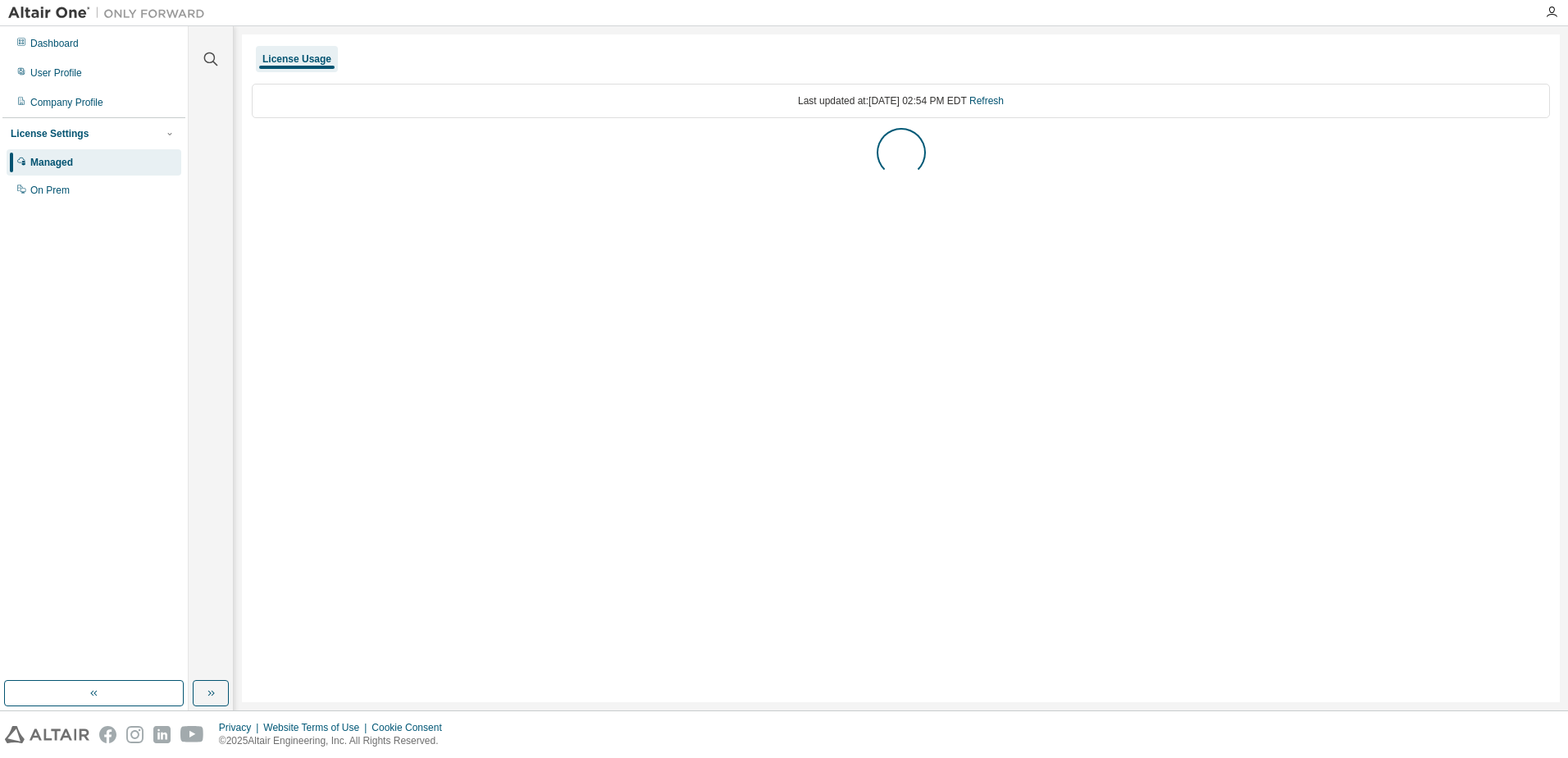
click at [86, 179] on div "On Prem" at bounding box center [94, 190] width 175 height 26
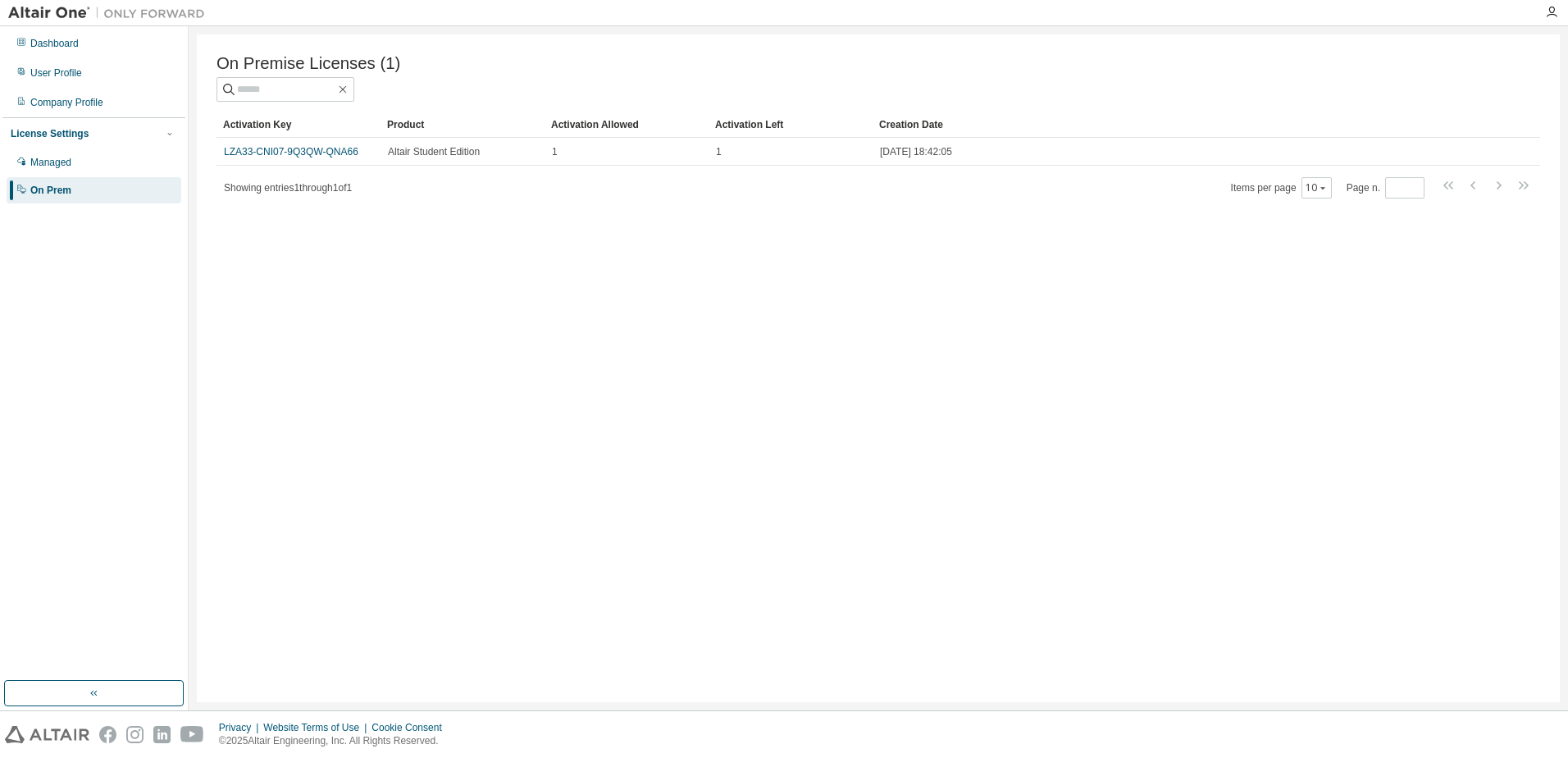
click at [331, 150] on link "LZA33-CNI07-9Q3QW-QNA66" at bounding box center [291, 152] width 134 height 11
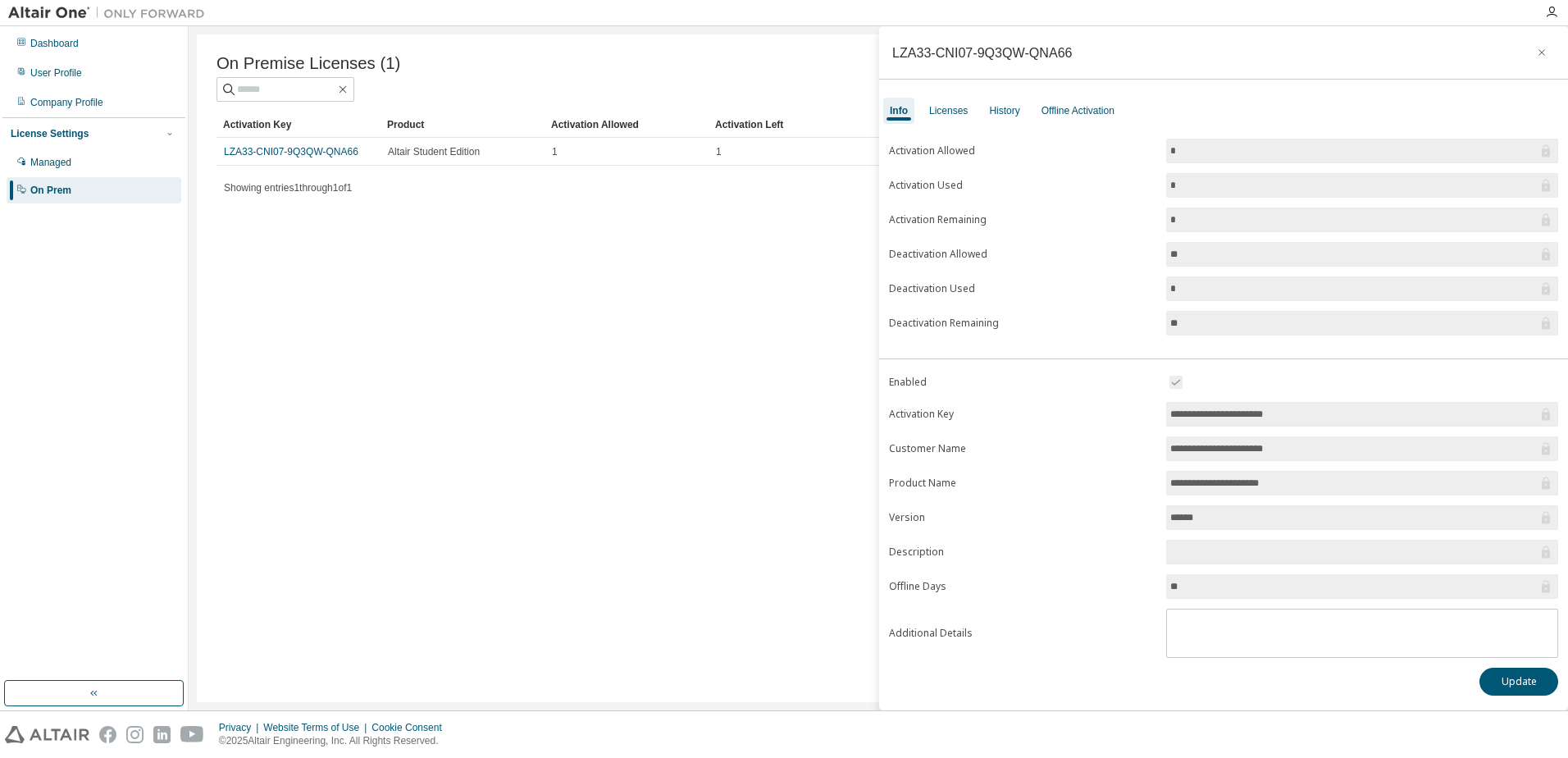
click at [1051, 116] on div "Offline Activation" at bounding box center [1077, 111] width 73 height 13
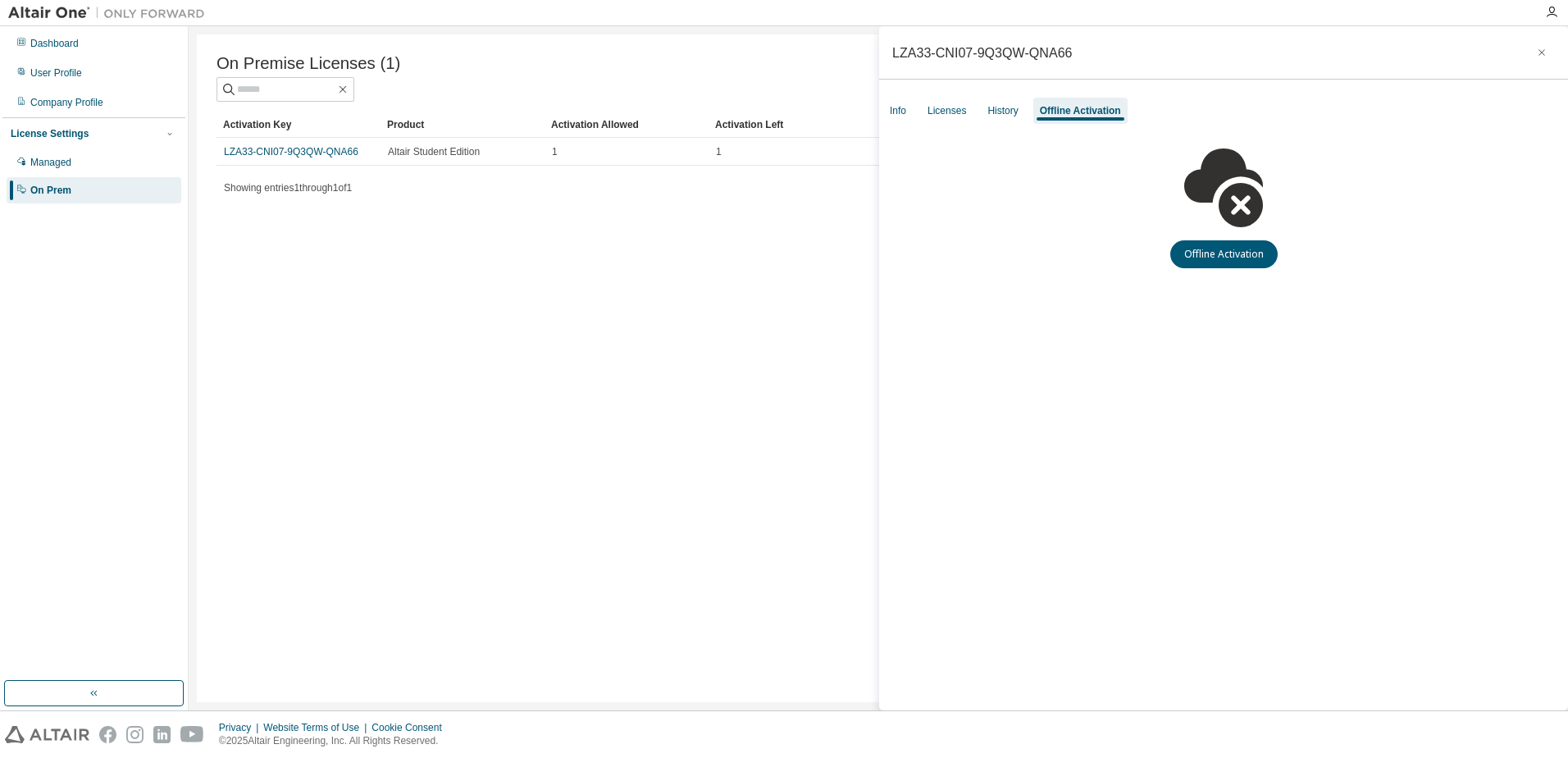
click at [1026, 116] on div "Info Licenses History Offline Activation" at bounding box center [1223, 111] width 689 height 30
click at [1015, 115] on div "History" at bounding box center [1002, 111] width 31 height 13
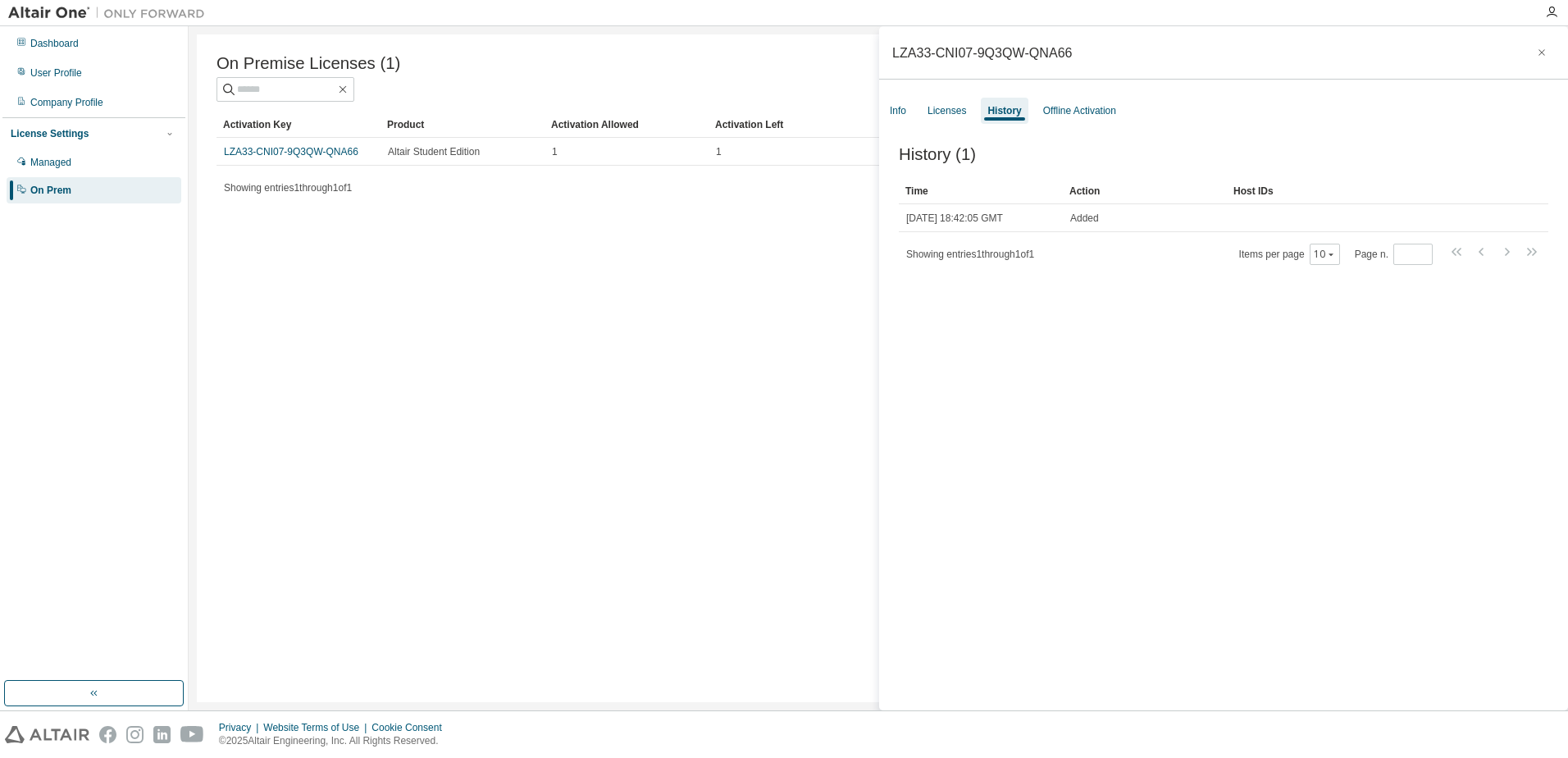
click at [948, 113] on div "Licenses" at bounding box center [946, 111] width 38 height 13
click at [904, 113] on div "Info" at bounding box center [898, 111] width 17 height 13
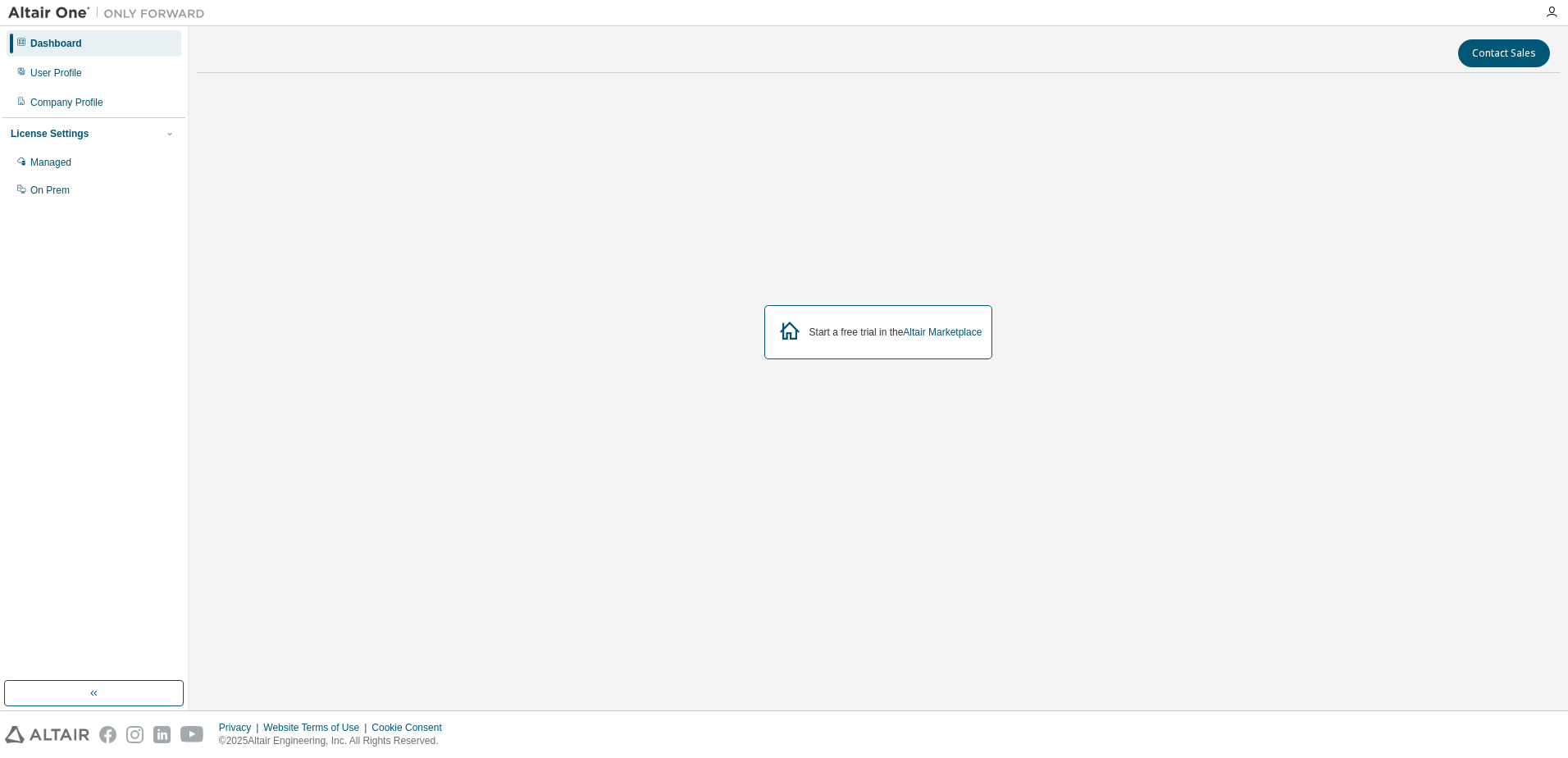
click at [83, 79] on div "User Profile" at bounding box center [94, 73] width 175 height 26
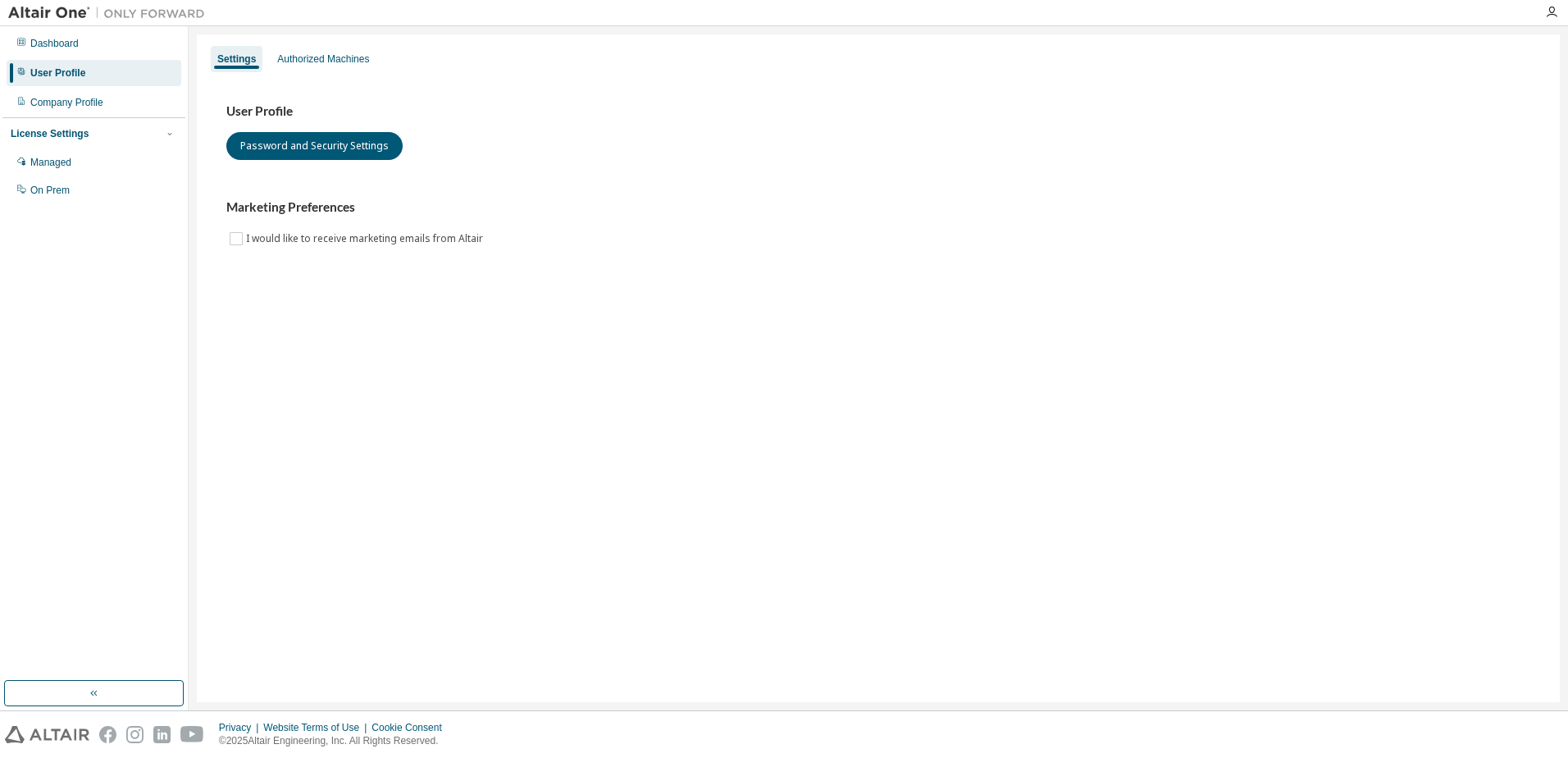
click at [103, 111] on div "Company Profile" at bounding box center [94, 102] width 175 height 26
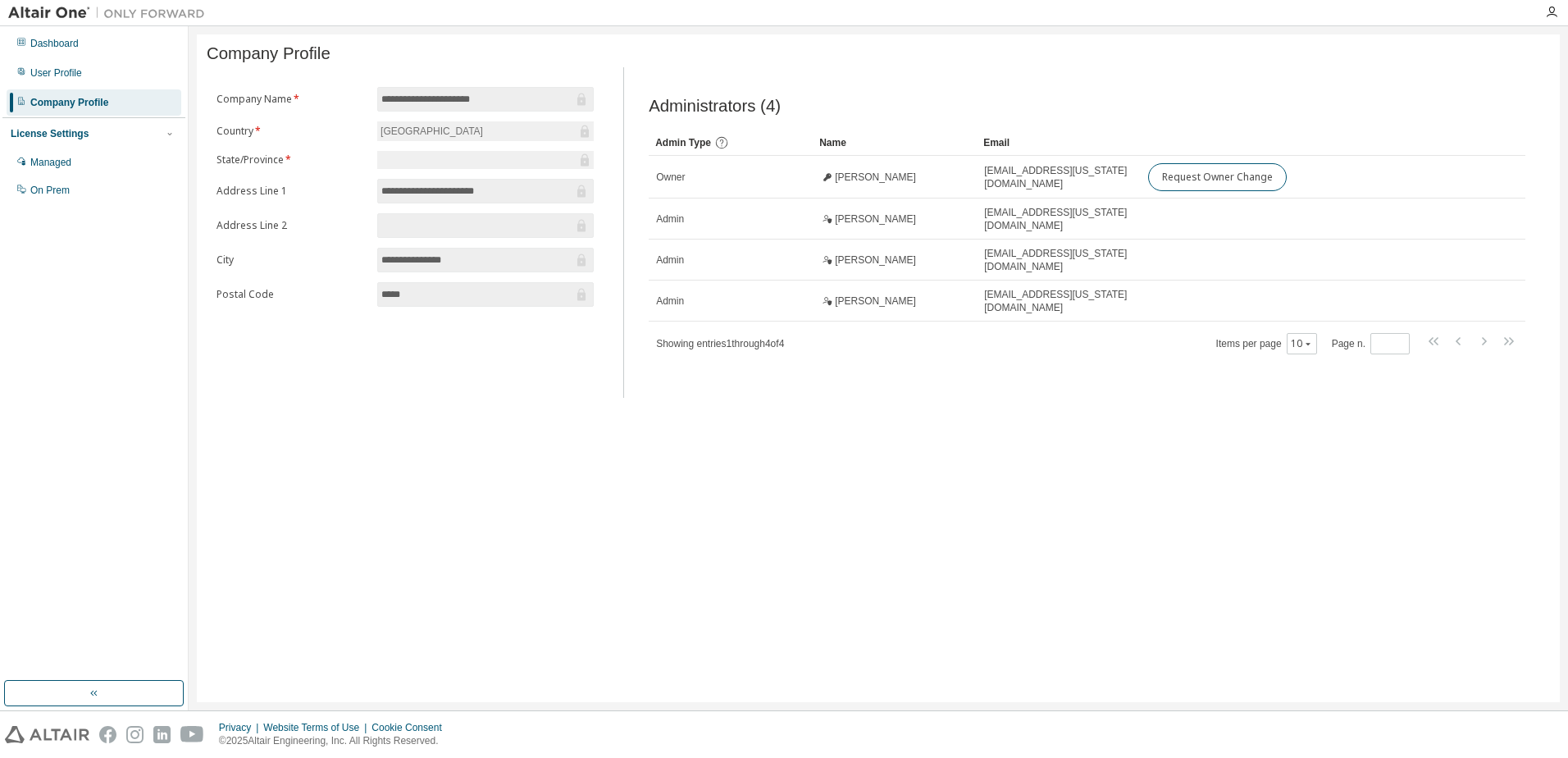
click at [119, 167] on div "Managed" at bounding box center [94, 162] width 175 height 26
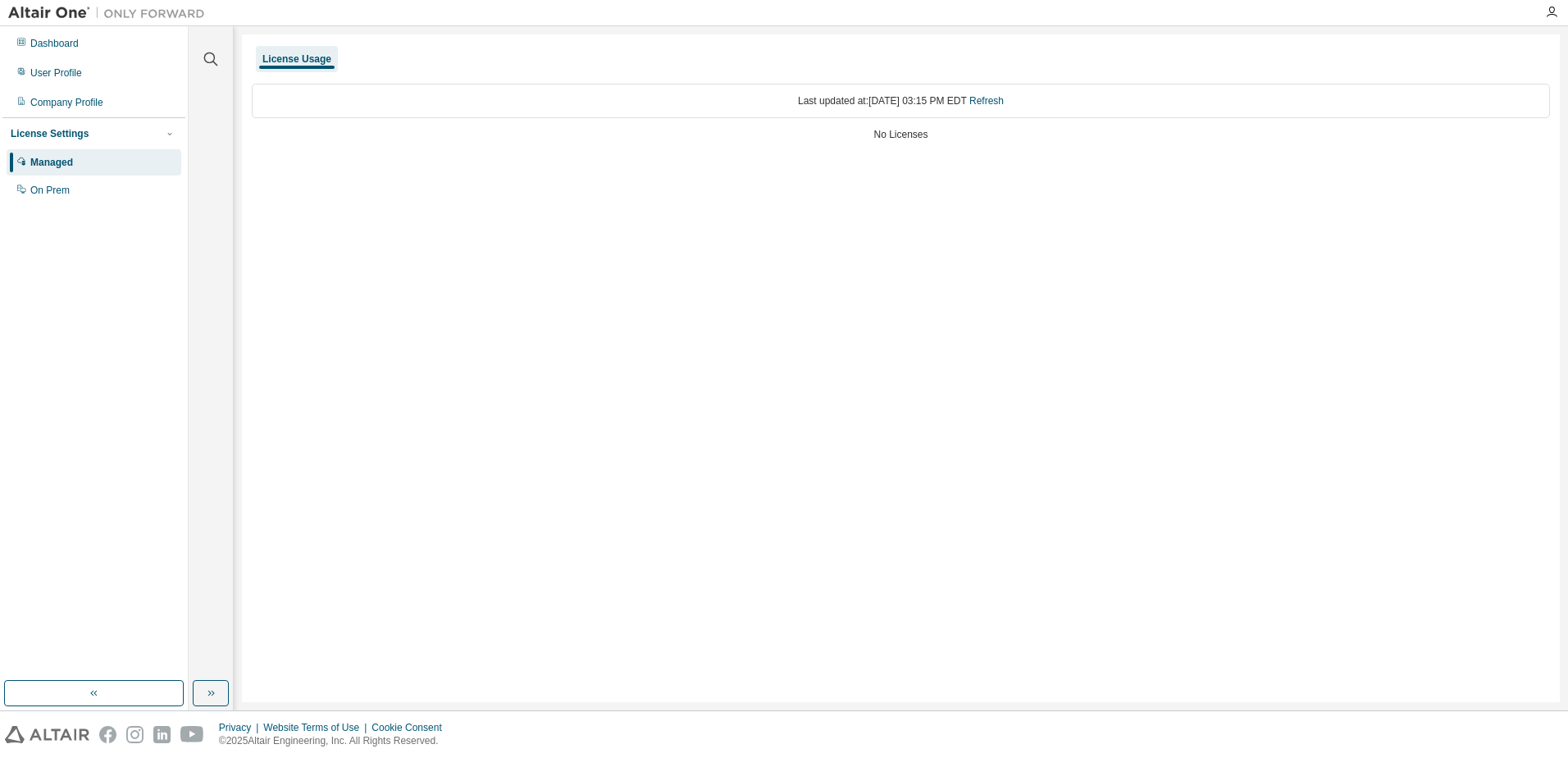
click at [129, 192] on div "On Prem" at bounding box center [94, 190] width 175 height 26
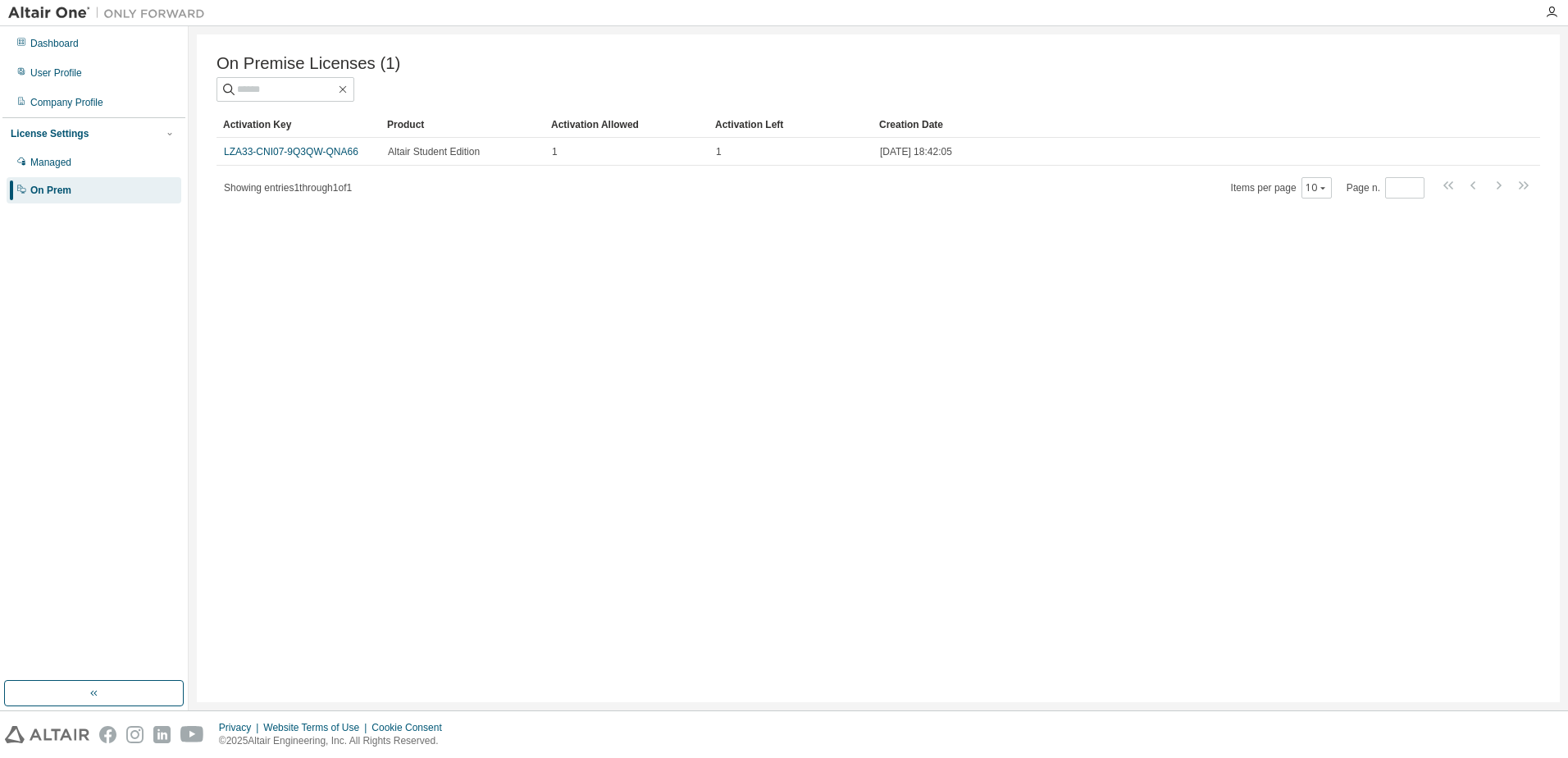
click at [340, 155] on link "LZA33-CNI07-9Q3QW-QNA66" at bounding box center [291, 152] width 134 height 11
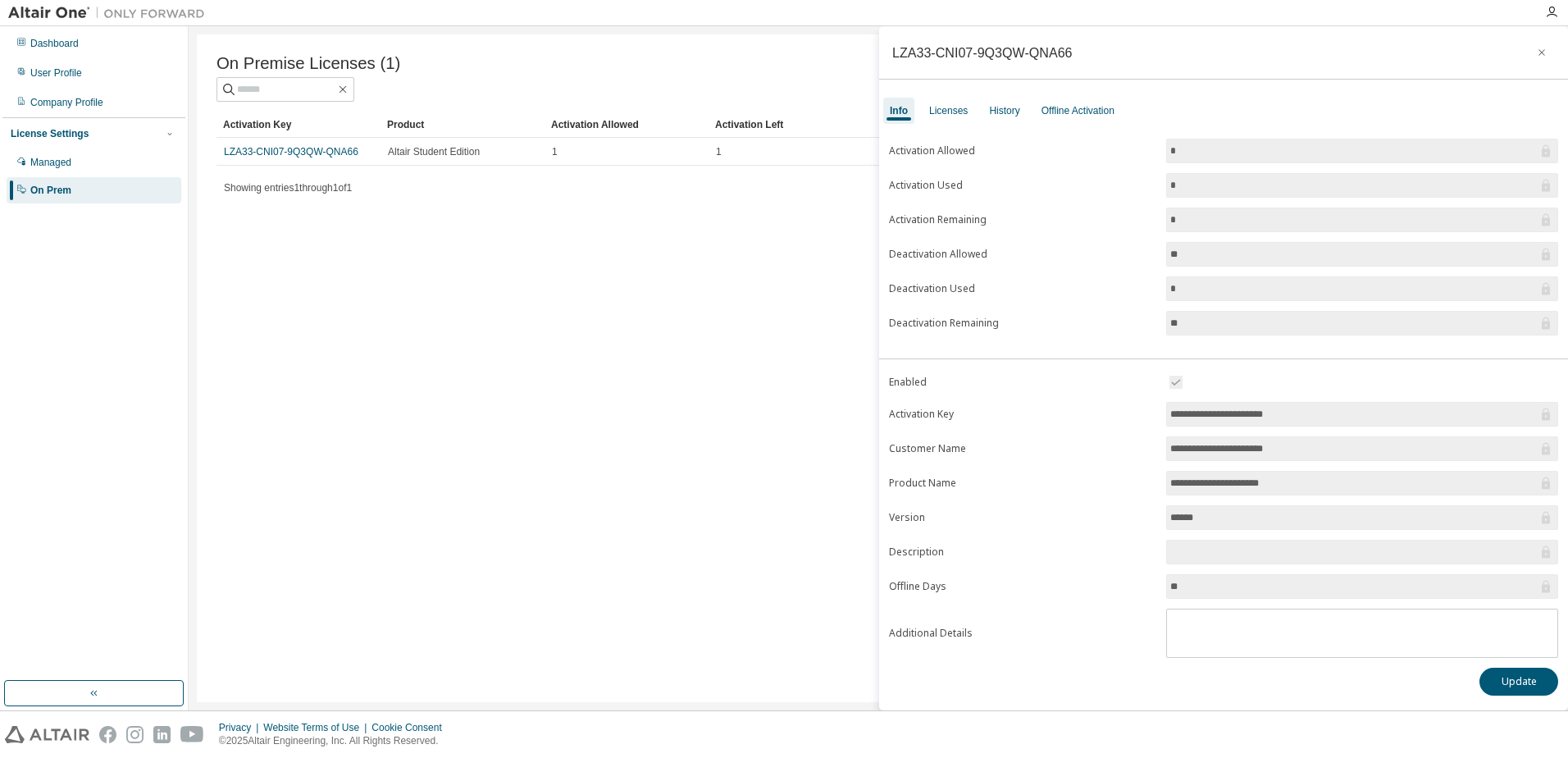
click at [1224, 420] on input "**********" at bounding box center [1354, 414] width 367 height 17
